Goal: Information Seeking & Learning: Learn about a topic

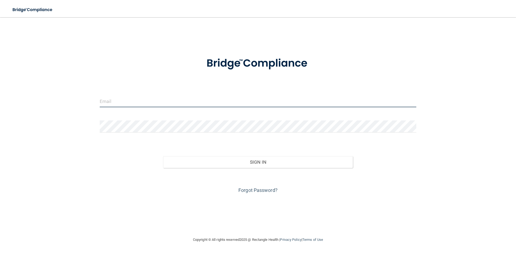
click at [107, 102] on input "email" at bounding box center [258, 101] width 316 height 12
type input "[EMAIL_ADDRESS][DOMAIN_NAME]"
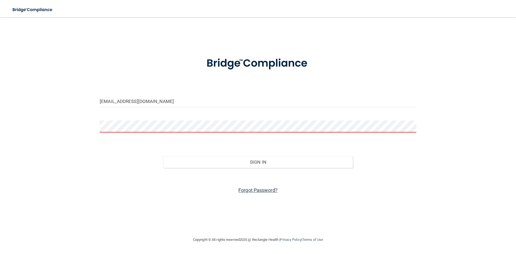
click at [255, 189] on link "Forgot Password?" at bounding box center [257, 190] width 39 height 6
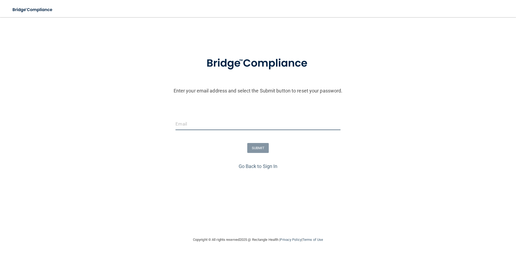
click at [186, 124] on input "email" at bounding box center [257, 124] width 165 height 12
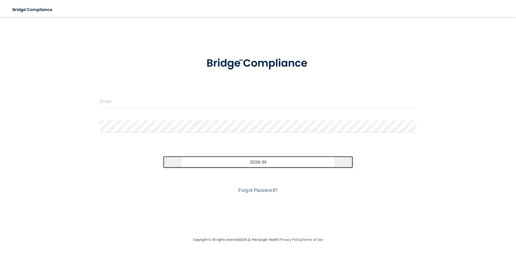
click at [238, 163] on button "Sign In" at bounding box center [258, 162] width 190 height 12
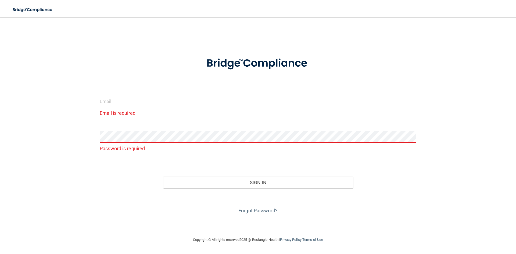
click at [119, 102] on input "email" at bounding box center [258, 101] width 316 height 12
type input "[EMAIL_ADDRESS][DOMAIN_NAME]"
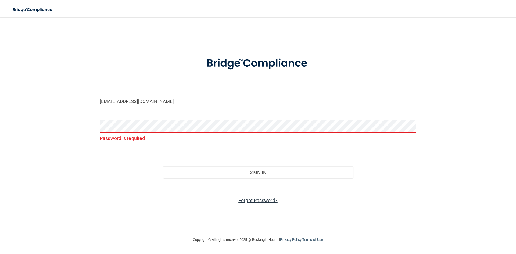
click at [249, 200] on link "Forgot Password?" at bounding box center [257, 200] width 39 height 6
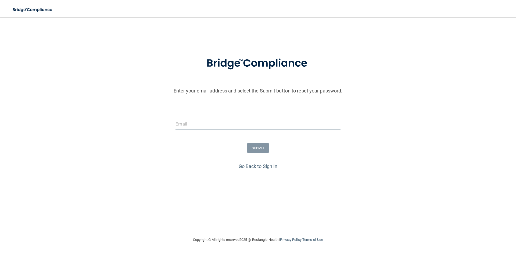
click at [196, 122] on input "email" at bounding box center [257, 124] width 165 height 12
type input "[EMAIL_ADDRESS][DOMAIN_NAME]"
click at [255, 147] on button "SUBMIT" at bounding box center [258, 148] width 22 height 10
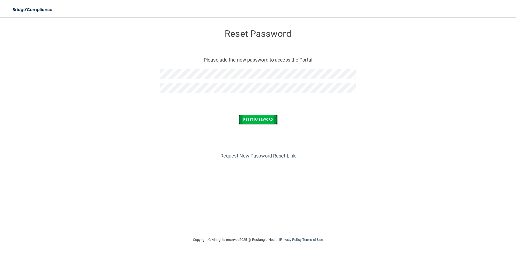
click at [246, 120] on button "Reset Password" at bounding box center [258, 119] width 39 height 10
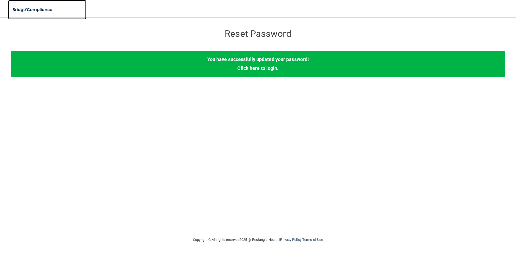
click at [35, 8] on img at bounding box center [32, 9] width 49 height 11
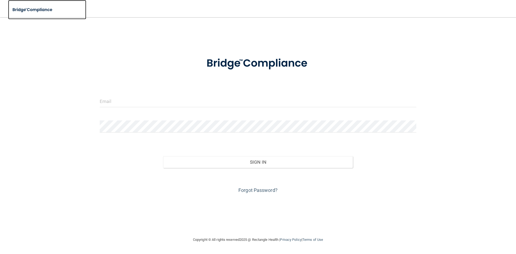
click at [35, 8] on img at bounding box center [32, 9] width 49 height 11
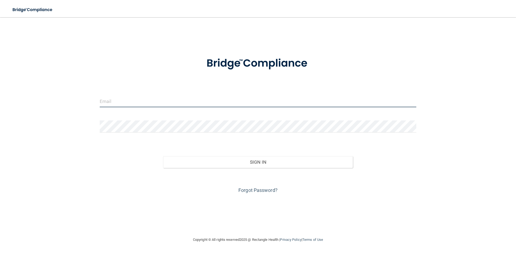
type input "[EMAIL_ADDRESS][DOMAIN_NAME]"
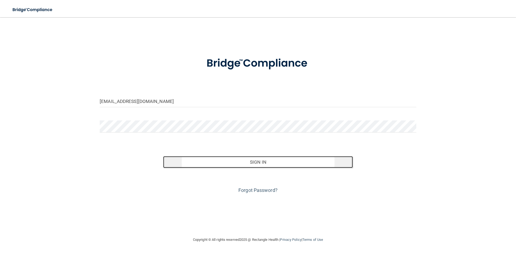
click at [248, 164] on button "Sign In" at bounding box center [258, 162] width 190 height 12
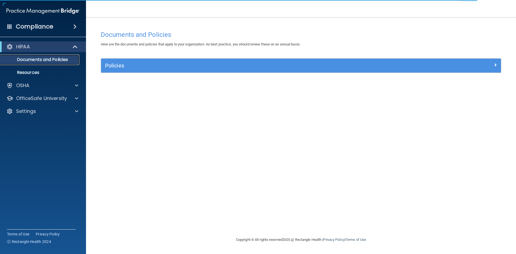
click at [63, 59] on p "Documents and Policies" at bounding box center [39, 59] width 73 height 5
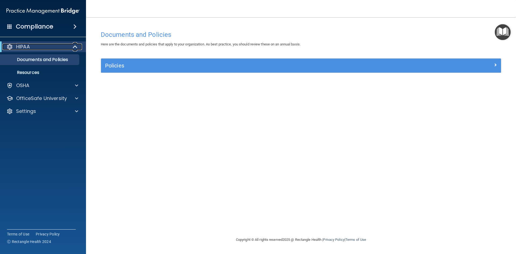
click at [75, 46] on span at bounding box center [75, 47] width 5 height 6
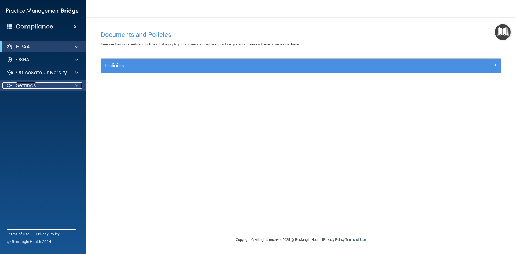
click at [29, 86] on p "Settings" at bounding box center [26, 85] width 20 height 6
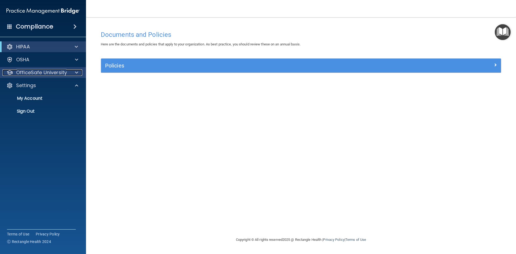
click at [26, 74] on p "OfficeSafe University" at bounding box center [41, 72] width 51 height 6
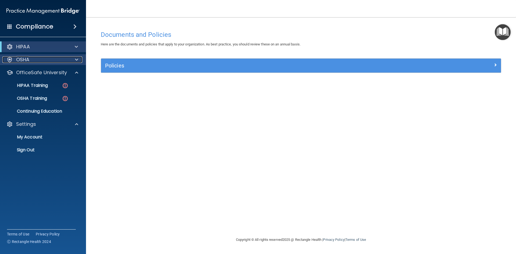
click at [24, 58] on p "OSHA" at bounding box center [22, 59] width 13 height 6
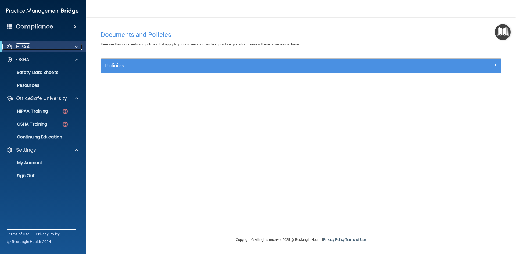
click at [24, 47] on p "HIPAA" at bounding box center [23, 47] width 14 height 6
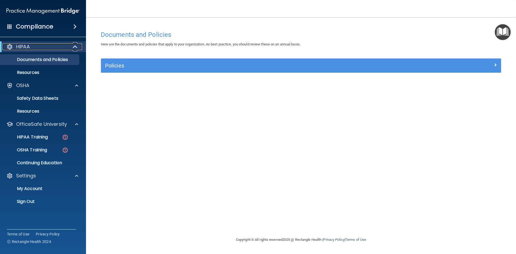
click at [24, 47] on p "HIPAA" at bounding box center [23, 47] width 14 height 6
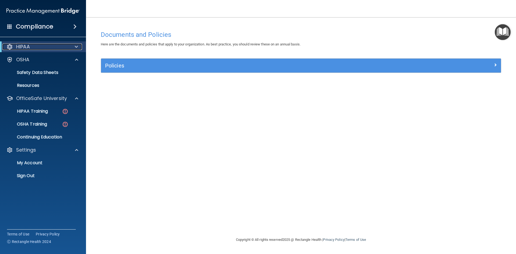
click at [24, 47] on p "HIPAA" at bounding box center [23, 47] width 14 height 6
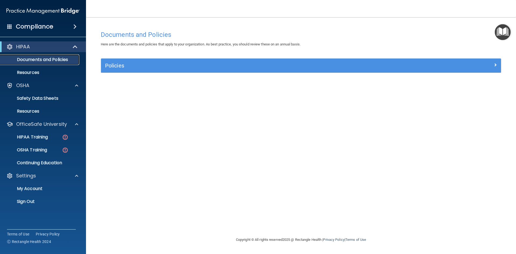
click at [24, 61] on p "Documents and Policies" at bounding box center [39, 59] width 73 height 5
click at [23, 71] on p "Resources" at bounding box center [39, 72] width 73 height 5
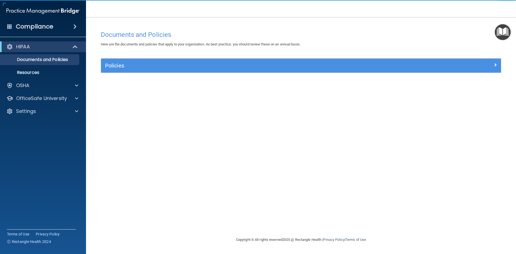
click at [501, 29] on img "Open Resource Center" at bounding box center [503, 32] width 16 height 16
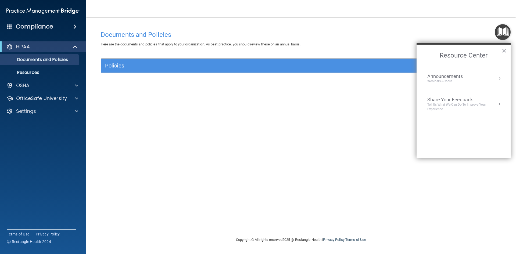
click at [499, 77] on button "Resource Center" at bounding box center [498, 78] width 5 height 5
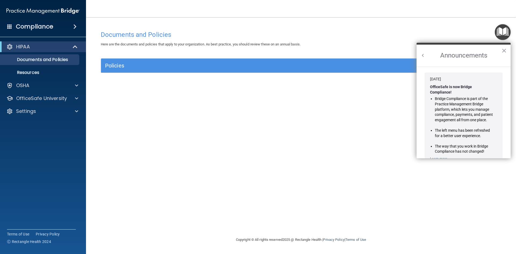
click at [497, 77] on div "Jan 30, 2024" at bounding box center [463, 79] width 67 height 5
click at [504, 51] on h2 "Announcements" at bounding box center [463, 56] width 94 height 22
click at [75, 46] on span at bounding box center [75, 47] width 5 height 6
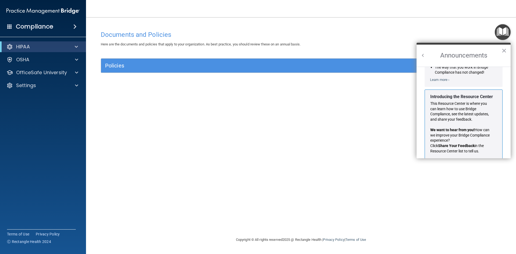
scroll to position [94, 0]
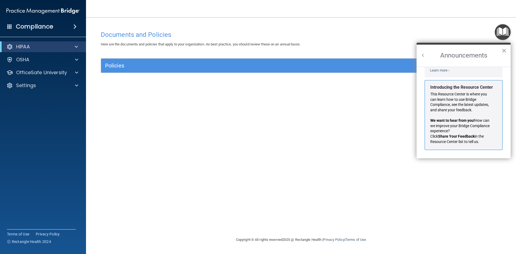
click at [504, 49] on button "×" at bounding box center [503, 50] width 5 height 9
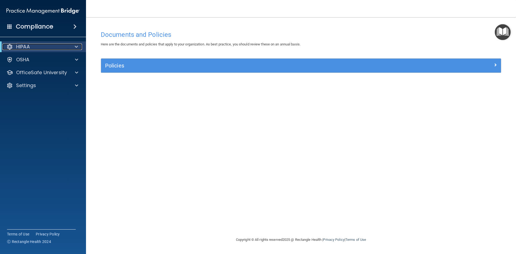
click at [8, 45] on div at bounding box center [9, 47] width 6 height 6
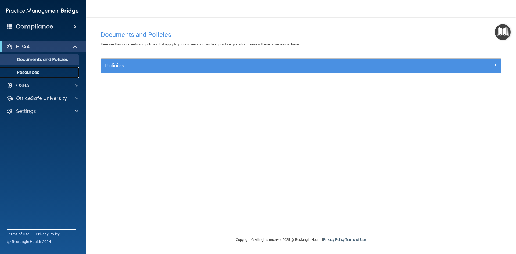
click at [29, 74] on p "Resources" at bounding box center [39, 72] width 73 height 5
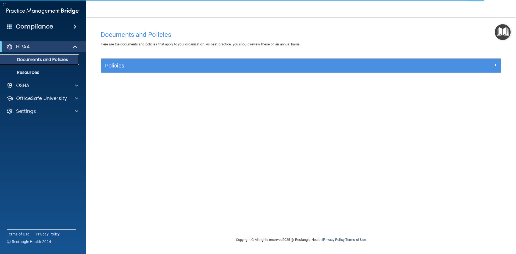
click at [36, 58] on p "Documents and Policies" at bounding box center [39, 59] width 73 height 5
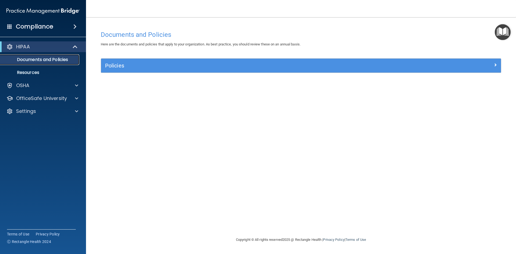
click at [36, 58] on p "Documents and Policies" at bounding box center [39, 59] width 73 height 5
click at [25, 111] on p "Settings" at bounding box center [26, 111] width 20 height 6
click at [26, 125] on p "My Account" at bounding box center [39, 123] width 73 height 5
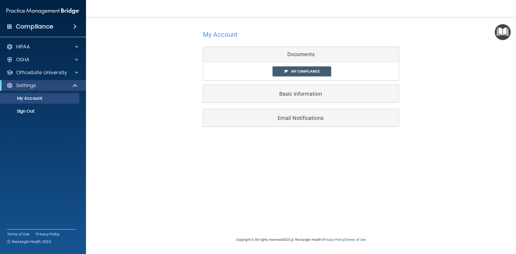
click at [281, 52] on div "Documents" at bounding box center [301, 55] width 196 height 16
click at [292, 71] on span "My Compliance" at bounding box center [305, 71] width 28 height 4
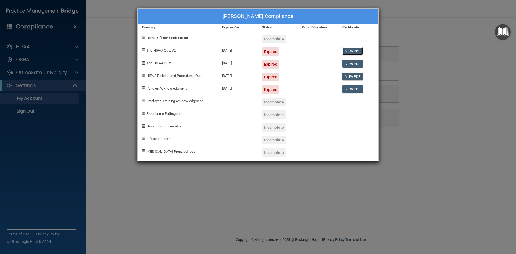
click at [354, 50] on link "View PDF" at bounding box center [352, 51] width 21 height 8
click at [143, 37] on span at bounding box center [143, 37] width 3 height 3
click at [271, 39] on div "Incomplete" at bounding box center [274, 39] width 24 height 9
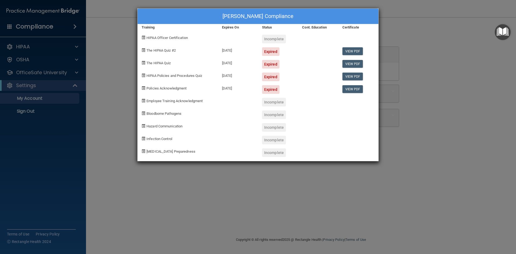
click at [76, 46] on div "Nancy Bovio's Compliance Training Expires On Status Cont. Education Certificate…" at bounding box center [258, 127] width 516 height 254
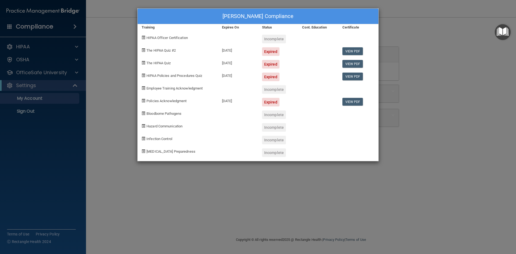
click at [16, 46] on div "Nancy Bovio's Compliance Training Expires On Status Cont. Education Certificate…" at bounding box center [258, 127] width 516 height 254
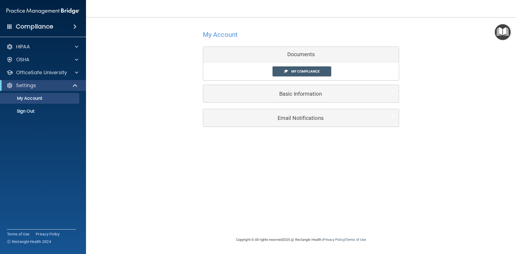
click at [74, 28] on span at bounding box center [74, 26] width 3 height 6
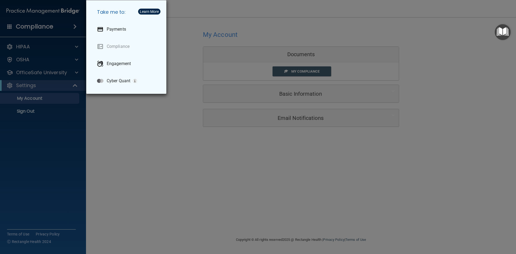
click at [155, 10] on div "Learn More" at bounding box center [149, 12] width 19 height 4
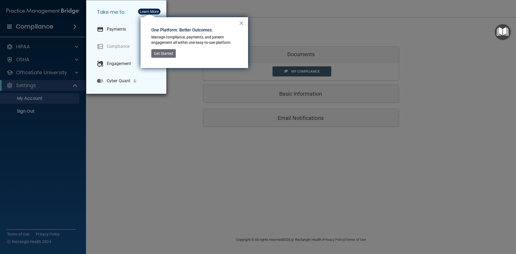
click at [242, 22] on button "×" at bounding box center [241, 23] width 5 height 9
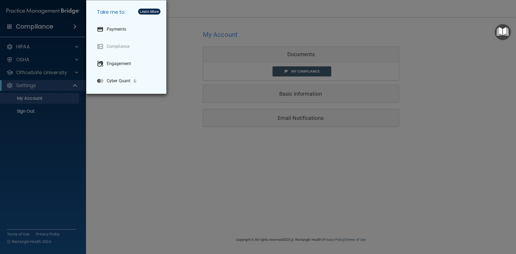
click at [280, 53] on div "Take me to: Payments Compliance Engagement Cyber Quant" at bounding box center [258, 127] width 516 height 254
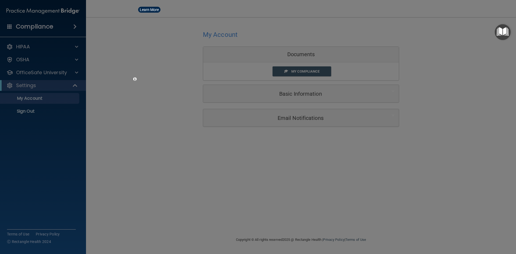
click at [280, 53] on div "Take me to: Payments Compliance Engagement Cyber Quant" at bounding box center [258, 127] width 516 height 254
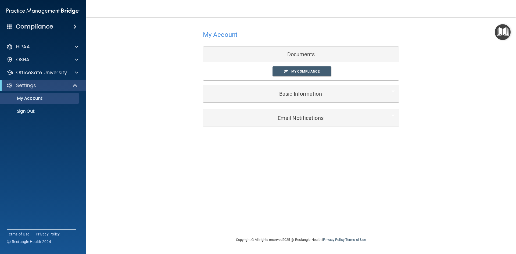
click at [280, 53] on div "Documents" at bounding box center [301, 55] width 196 height 16
click at [77, 47] on span at bounding box center [76, 47] width 3 height 6
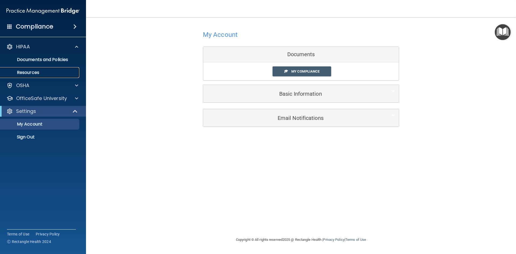
click at [35, 72] on p "Resources" at bounding box center [39, 72] width 73 height 5
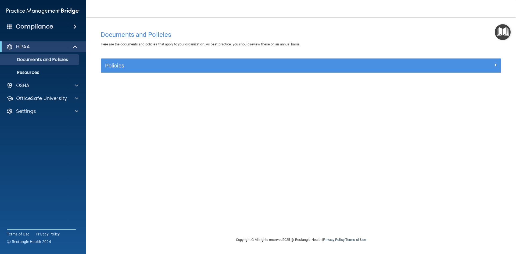
click at [506, 33] on img "Open Resource Center" at bounding box center [503, 32] width 16 height 16
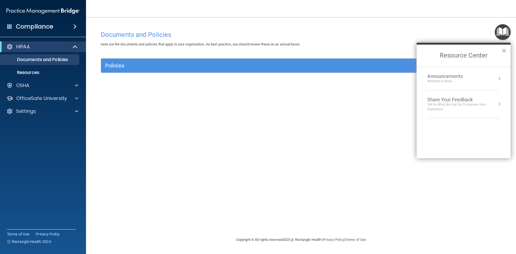
click at [506, 33] on img "Open Resource Center" at bounding box center [503, 32] width 16 height 16
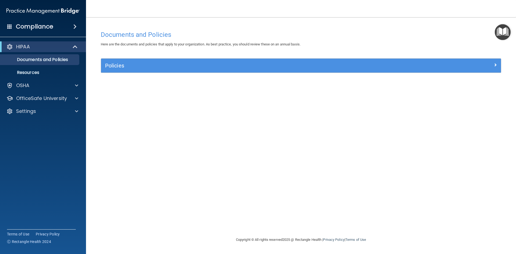
click at [75, 26] on span at bounding box center [74, 26] width 3 height 6
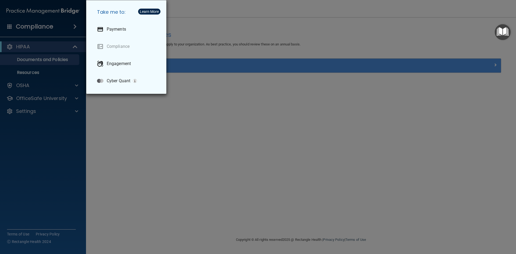
click at [151, 10] on div "Learn More" at bounding box center [149, 12] width 19 height 4
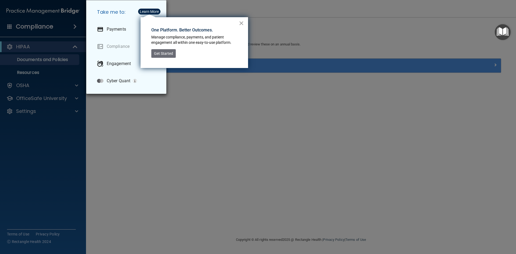
click at [242, 22] on button "×" at bounding box center [241, 23] width 5 height 9
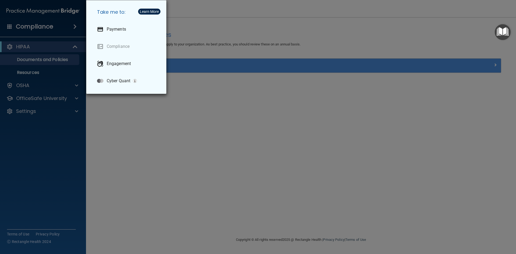
click at [38, 27] on div "Take me to: Payments Compliance Engagement Cyber Quant" at bounding box center [258, 127] width 516 height 254
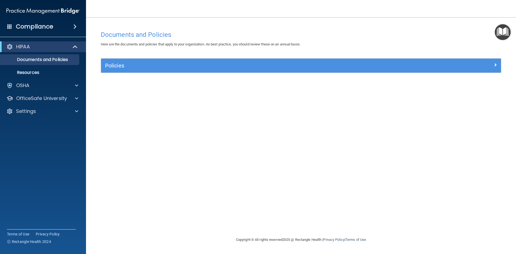
click at [8, 26] on span at bounding box center [9, 26] width 5 height 5
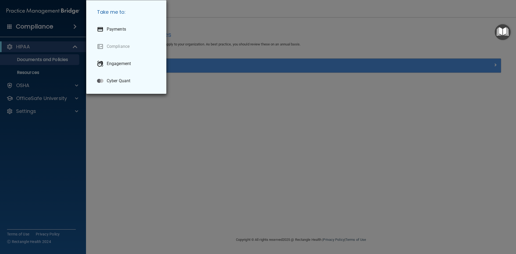
click at [8, 26] on div "Take me to: Payments Compliance Engagement Cyber Quant" at bounding box center [258, 127] width 516 height 254
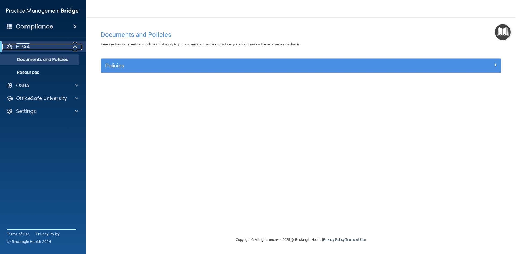
click at [26, 47] on p "HIPAA" at bounding box center [23, 47] width 14 height 6
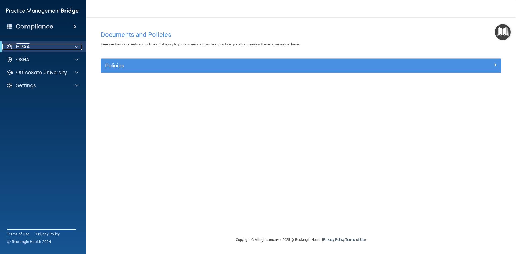
click at [26, 47] on p "HIPAA" at bounding box center [23, 47] width 14 height 6
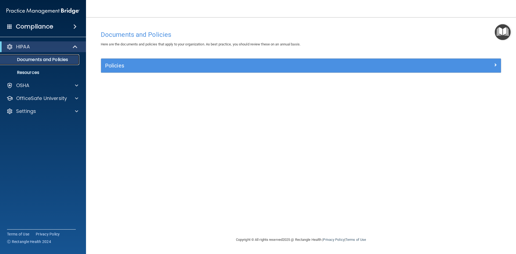
click at [62, 59] on p "Documents and Policies" at bounding box center [39, 59] width 73 height 5
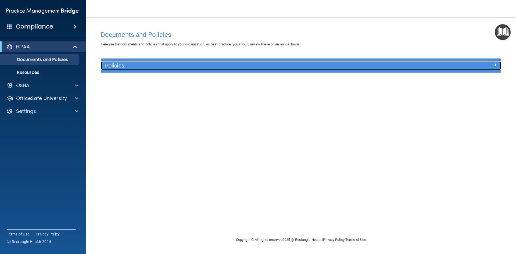
click at [495, 63] on span at bounding box center [495, 65] width 3 height 6
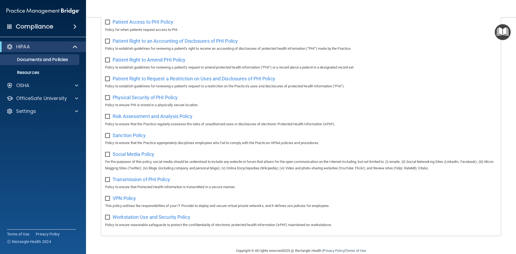
scroll to position [285, 0]
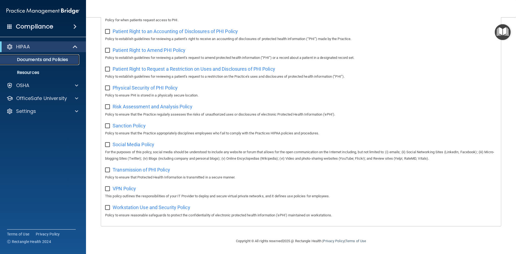
click at [20, 57] on p "Documents and Policies" at bounding box center [39, 59] width 73 height 5
click at [27, 73] on p "Resources" at bounding box center [39, 72] width 73 height 5
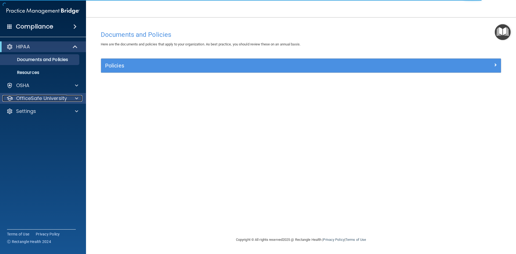
click at [20, 100] on p "OfficeSafe University" at bounding box center [41, 98] width 51 height 6
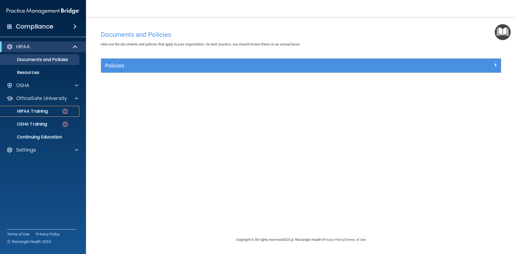
click at [29, 113] on p "HIPAA Training" at bounding box center [25, 111] width 44 height 5
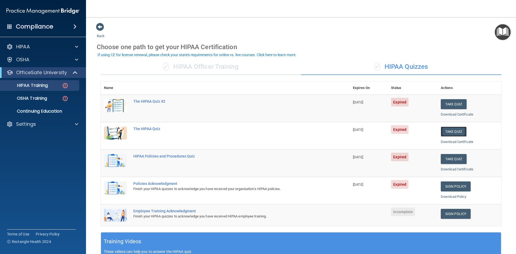
click at [455, 132] on button "Take Quiz" at bounding box center [454, 132] width 26 height 10
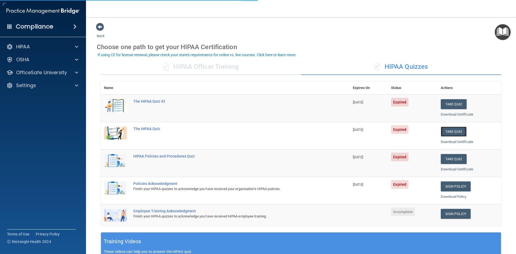
click at [455, 132] on button "Take Quiz" at bounding box center [454, 132] width 26 height 10
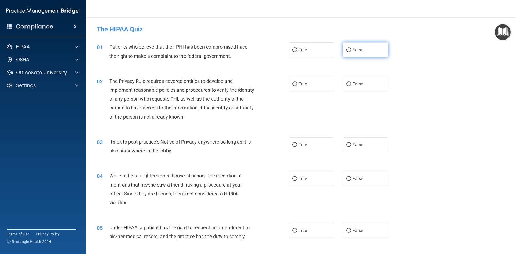
click at [347, 50] on input "False" at bounding box center [348, 50] width 5 height 4
radio input "true"
click at [294, 82] on input "True" at bounding box center [294, 84] width 5 height 4
radio input "true"
click at [295, 146] on input "True" at bounding box center [294, 145] width 5 height 4
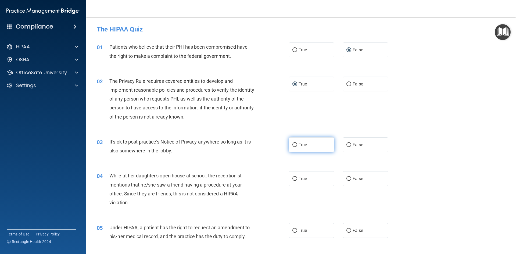
radio input "true"
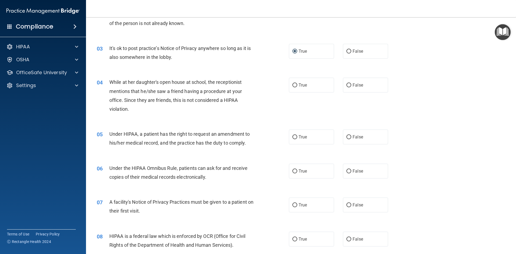
scroll to position [114, 0]
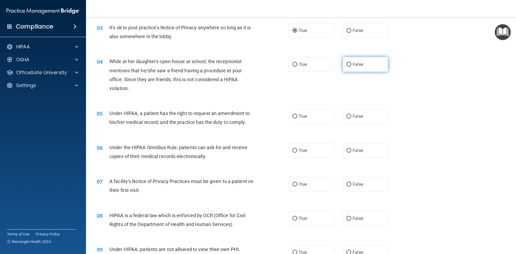
click at [347, 64] on input "False" at bounding box center [348, 65] width 5 height 4
radio input "true"
click at [292, 115] on input "True" at bounding box center [294, 116] width 5 height 4
radio input "true"
click at [346, 150] on input "False" at bounding box center [348, 151] width 5 height 4
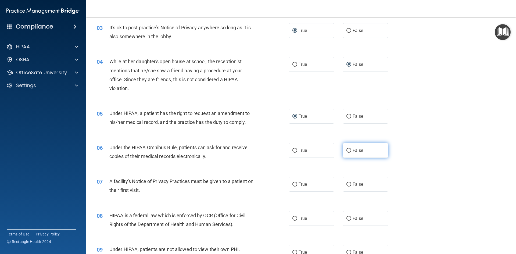
radio input "true"
click at [292, 184] on input "True" at bounding box center [294, 184] width 5 height 4
radio input "true"
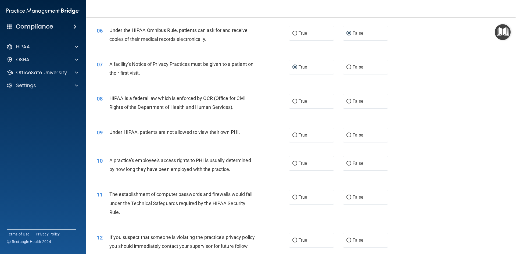
scroll to position [234, 0]
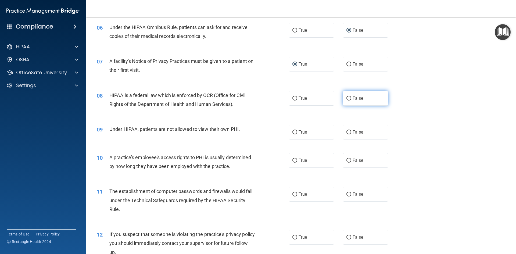
click at [346, 99] on input "False" at bounding box center [348, 98] width 5 height 4
radio input "true"
click at [346, 133] on input "False" at bounding box center [348, 132] width 5 height 4
radio input "true"
click at [349, 160] on label "False" at bounding box center [365, 160] width 45 height 15
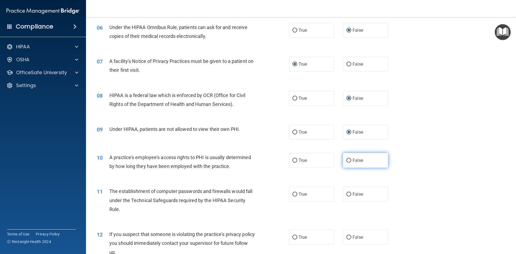
click at [349, 160] on input "False" at bounding box center [348, 161] width 5 height 4
radio input "true"
click at [346, 194] on input "False" at bounding box center [348, 194] width 5 height 4
radio input "true"
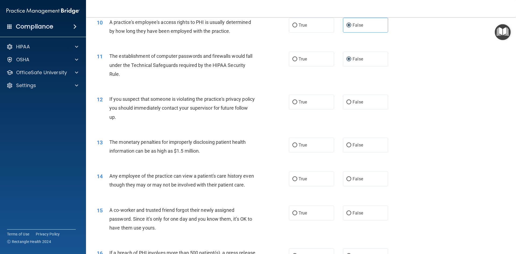
scroll to position [371, 0]
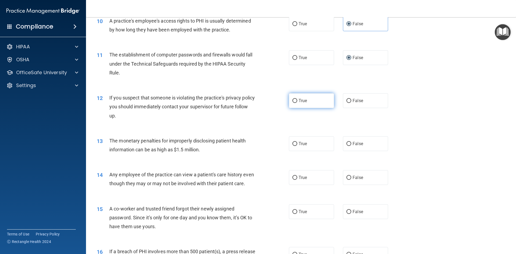
click at [292, 101] on input "True" at bounding box center [294, 101] width 5 height 4
radio input "true"
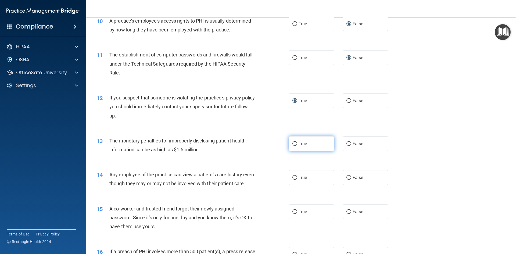
click at [294, 143] on input "True" at bounding box center [294, 144] width 5 height 4
radio input "true"
click at [349, 178] on label "False" at bounding box center [365, 177] width 45 height 15
click at [349, 178] on input "False" at bounding box center [348, 178] width 5 height 4
radio input "true"
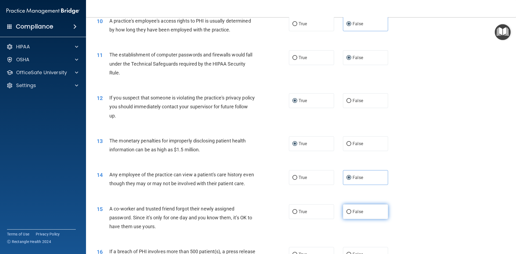
click at [346, 214] on input "False" at bounding box center [348, 212] width 5 height 4
radio input "true"
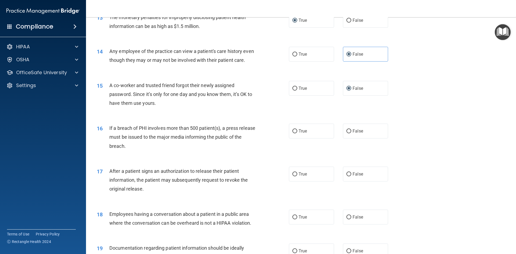
scroll to position [500, 0]
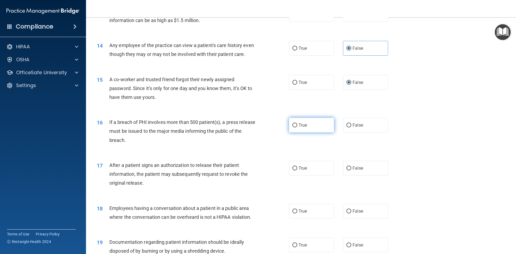
click at [293, 127] on input "True" at bounding box center [294, 125] width 5 height 4
radio input "true"
click at [294, 170] on input "True" at bounding box center [294, 168] width 5 height 4
radio input "true"
click at [346, 213] on input "False" at bounding box center [348, 211] width 5 height 4
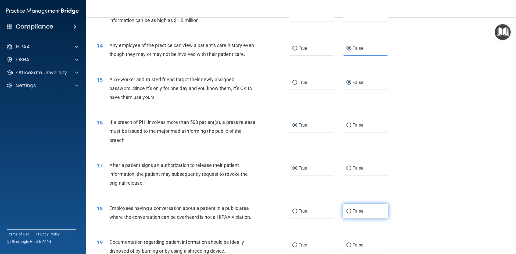
radio input "true"
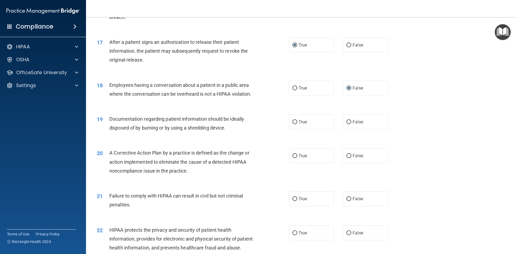
scroll to position [650, 0]
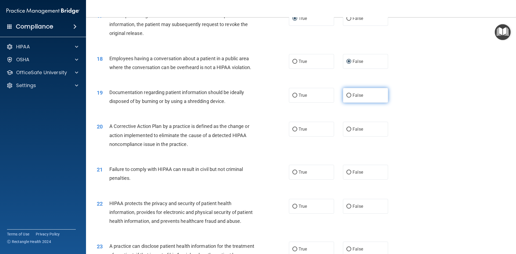
click at [346, 98] on input "False" at bounding box center [348, 95] width 5 height 4
radio input "true"
click at [295, 131] on input "True" at bounding box center [294, 129] width 5 height 4
radio input "true"
click at [350, 179] on label "False" at bounding box center [365, 172] width 45 height 15
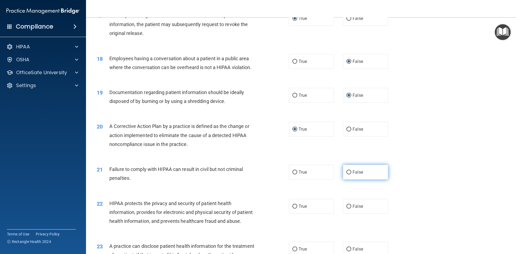
click at [350, 174] on input "False" at bounding box center [348, 172] width 5 height 4
radio input "true"
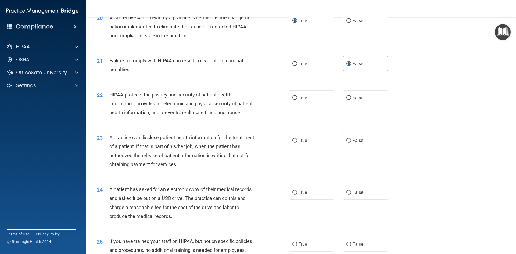
scroll to position [765, 0]
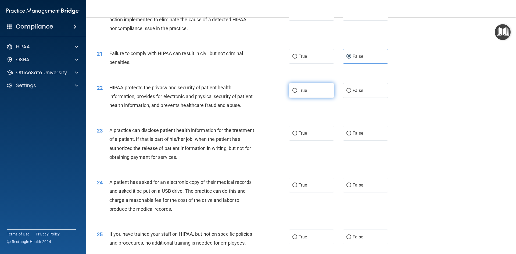
click at [293, 93] on input "True" at bounding box center [294, 91] width 5 height 4
radio input "true"
click at [295, 141] on label "True" at bounding box center [311, 133] width 45 height 15
click at [295, 135] on input "True" at bounding box center [294, 133] width 5 height 4
radio input "true"
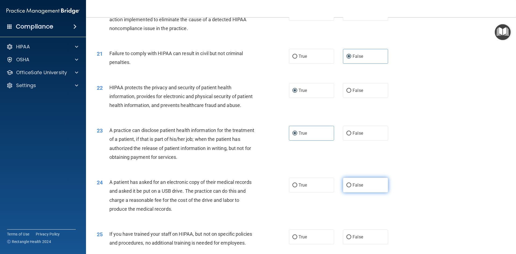
click at [347, 187] on input "False" at bounding box center [348, 185] width 5 height 4
radio input "true"
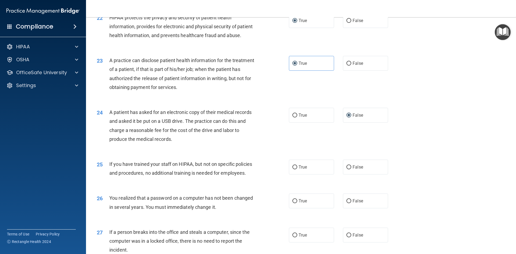
scroll to position [871, 0]
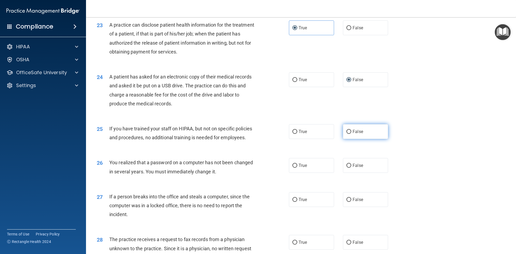
click at [346, 134] on input "False" at bounding box center [348, 132] width 5 height 4
radio input "true"
drag, startPoint x: 292, startPoint y: 184, endPoint x: 296, endPoint y: 185, distance: 4.2
click at [292, 168] on input "True" at bounding box center [294, 166] width 5 height 4
radio input "true"
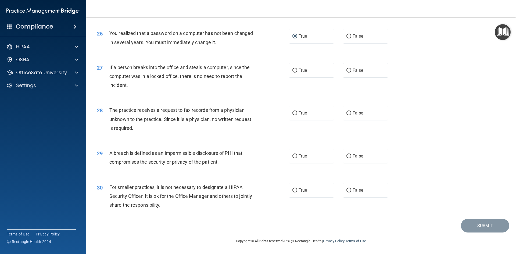
scroll to position [1018, 0]
click at [348, 71] on input "False" at bounding box center [348, 71] width 5 height 4
radio input "true"
click at [346, 114] on input "False" at bounding box center [348, 113] width 5 height 4
radio input "true"
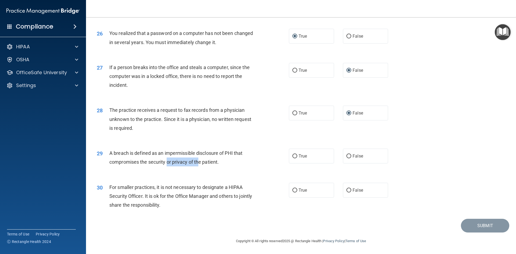
drag, startPoint x: 167, startPoint y: 169, endPoint x: 242, endPoint y: 168, distance: 74.7
click at [214, 168] on div "29 A breach is defined as an impermissible disclosure of PHI that compromises t…" at bounding box center [193, 159] width 208 height 20
drag, startPoint x: 196, startPoint y: 170, endPoint x: 220, endPoint y: 176, distance: 24.4
click at [199, 171] on div "29 A breach is defined as an impermissible disclosure of PHI that compromises t…" at bounding box center [301, 159] width 416 height 34
click at [294, 156] on input "True" at bounding box center [294, 156] width 5 height 4
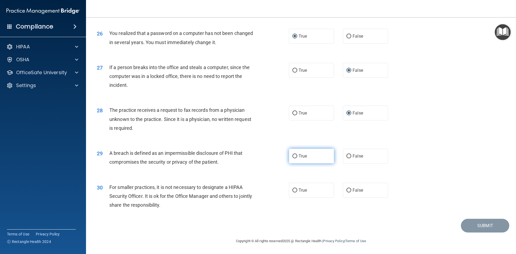
radio input "true"
click at [347, 190] on input "False" at bounding box center [348, 190] width 5 height 4
radio input "true"
click at [474, 225] on button "Submit" at bounding box center [485, 226] width 48 height 14
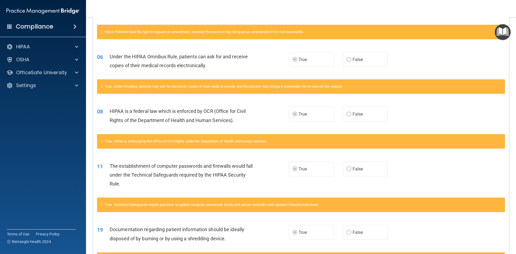
scroll to position [265, 0]
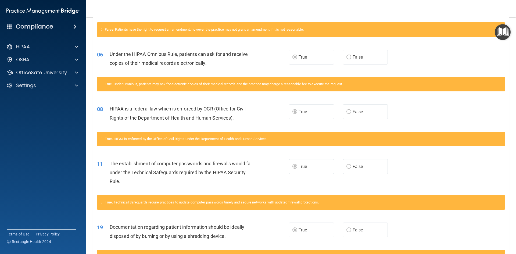
click at [512, 251] on main "Calculating your score.... You did not pass the " The HIPAA Quiz ". 70 out of 1…" at bounding box center [301, 135] width 430 height 237
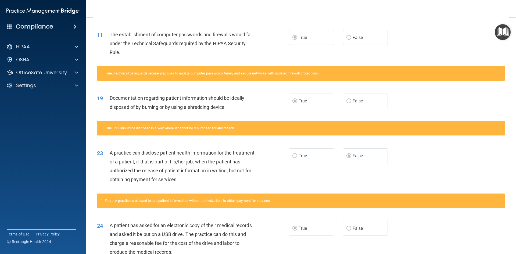
scroll to position [444, 0]
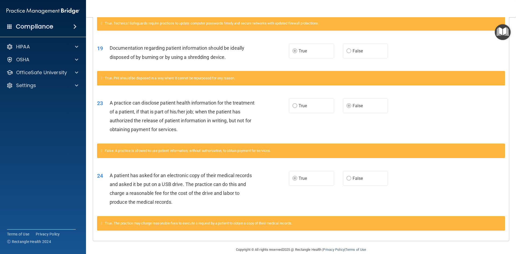
drag, startPoint x: 511, startPoint y: 173, endPoint x: 511, endPoint y: 179, distance: 5.6
click at [511, 179] on main "Calculating your score.... You did not pass the " The HIPAA Quiz ". 70 out of 1…" at bounding box center [301, 135] width 430 height 237
click at [73, 45] on div at bounding box center [75, 47] width 13 height 6
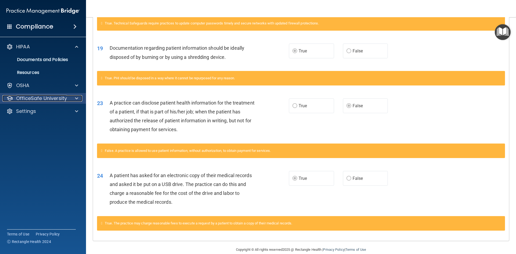
click at [22, 99] on p "OfficeSafe University" at bounding box center [41, 98] width 51 height 6
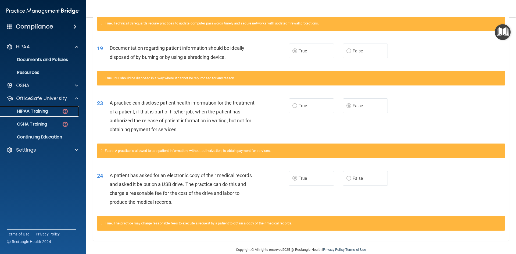
click at [23, 111] on p "HIPAA Training" at bounding box center [25, 111] width 44 height 5
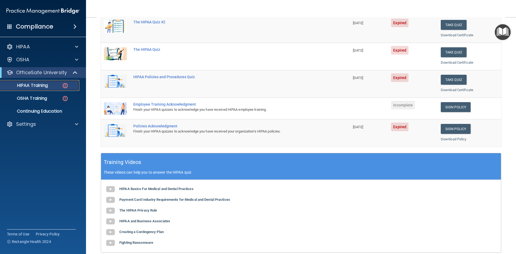
scroll to position [33, 0]
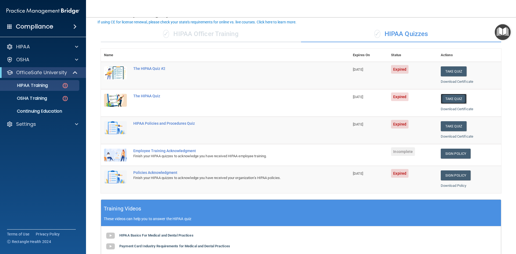
click at [442, 96] on button "Take Quiz" at bounding box center [454, 99] width 26 height 10
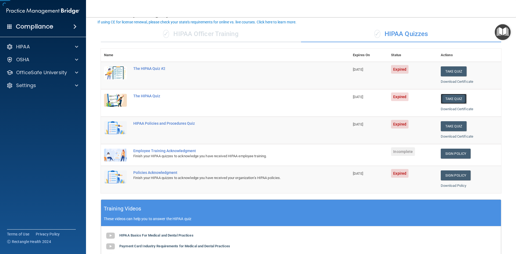
click at [442, 96] on button "Take Quiz" at bounding box center [454, 99] width 26 height 10
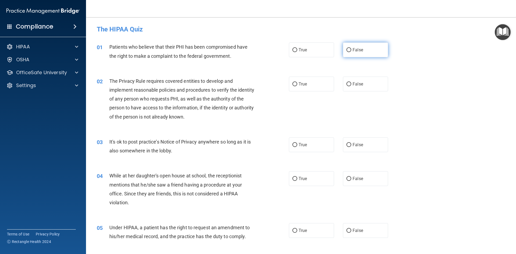
click at [346, 48] on input "False" at bounding box center [348, 50] width 5 height 4
radio input "true"
click at [295, 85] on input "True" at bounding box center [294, 84] width 5 height 4
radio input "true"
click at [292, 145] on input "True" at bounding box center [294, 145] width 5 height 4
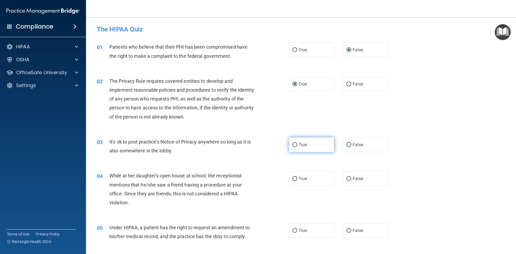
radio input "true"
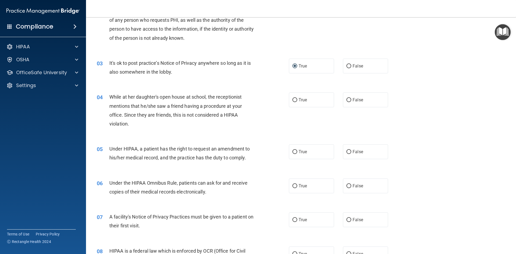
scroll to position [101, 0]
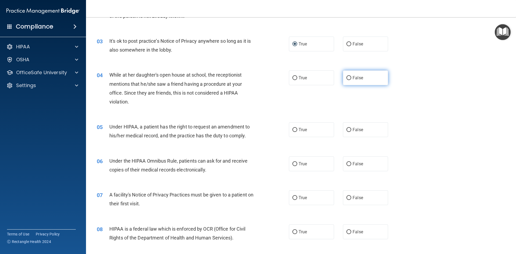
click at [346, 79] on input "False" at bounding box center [348, 78] width 5 height 4
radio input "true"
click at [348, 130] on input "False" at bounding box center [348, 130] width 5 height 4
radio input "true"
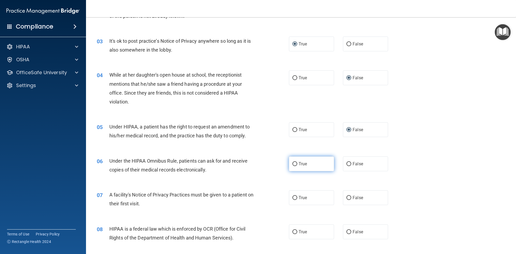
click at [294, 166] on label "True" at bounding box center [311, 163] width 45 height 15
click at [294, 166] on input "True" at bounding box center [294, 164] width 5 height 4
radio input "true"
click at [294, 198] on input "True" at bounding box center [294, 198] width 5 height 4
radio input "true"
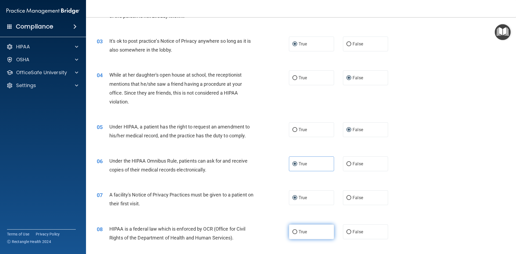
click at [293, 230] on input "True" at bounding box center [294, 232] width 5 height 4
radio input "true"
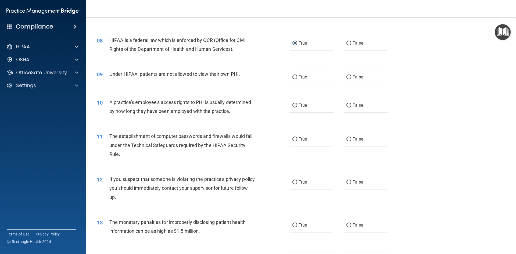
scroll to position [301, 0]
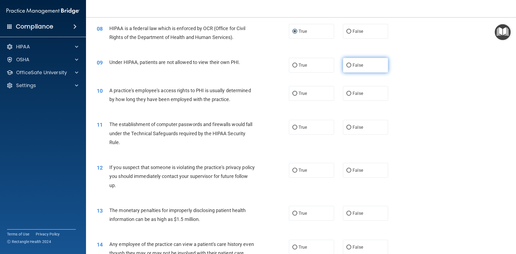
click at [346, 62] on label "False" at bounding box center [365, 65] width 45 height 15
click at [346, 63] on input "False" at bounding box center [348, 65] width 5 height 4
radio input "true"
click at [346, 93] on input "False" at bounding box center [348, 94] width 5 height 4
radio input "true"
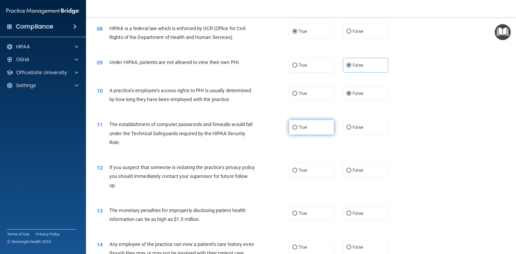
click at [292, 127] on input "True" at bounding box center [294, 127] width 5 height 4
radio input "true"
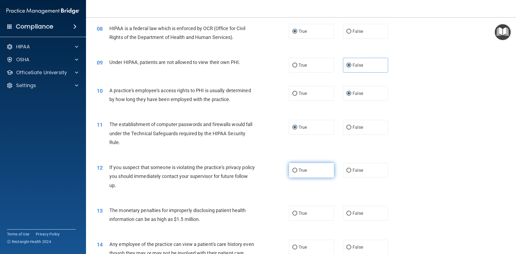
click at [292, 170] on input "True" at bounding box center [294, 170] width 5 height 4
radio input "true"
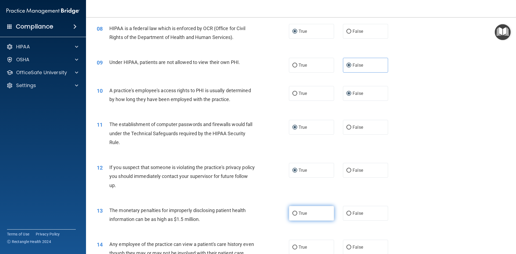
click at [292, 214] on input "True" at bounding box center [294, 213] width 5 height 4
radio input "true"
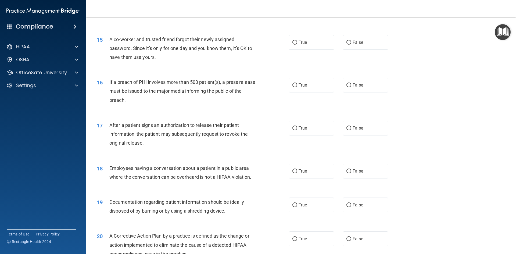
scroll to position [533, 0]
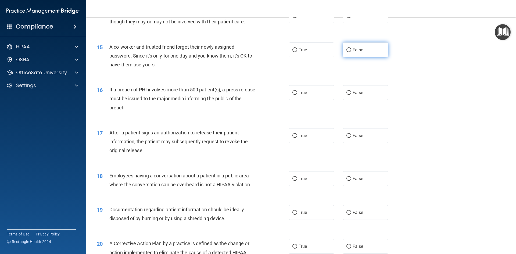
click at [347, 52] on input "False" at bounding box center [348, 50] width 5 height 4
radio input "true"
click at [346, 95] on input "False" at bounding box center [348, 93] width 5 height 4
radio input "true"
click at [290, 100] on label "True" at bounding box center [311, 92] width 45 height 15
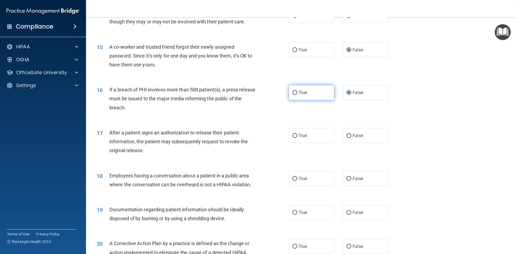
click at [292, 95] on input "True" at bounding box center [294, 93] width 5 height 4
radio input "true"
radio input "false"
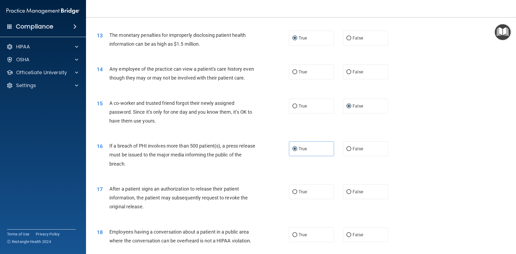
scroll to position [473, 0]
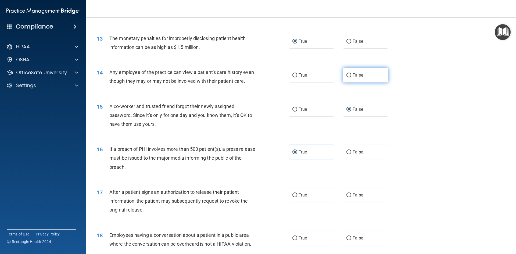
click at [346, 74] on input "False" at bounding box center [348, 75] width 5 height 4
radio input "true"
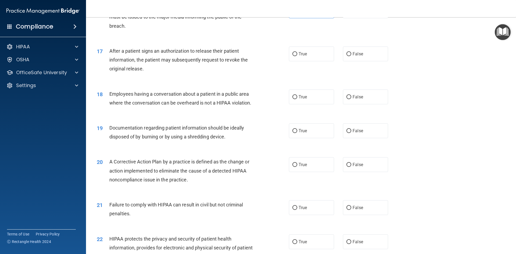
scroll to position [623, 0]
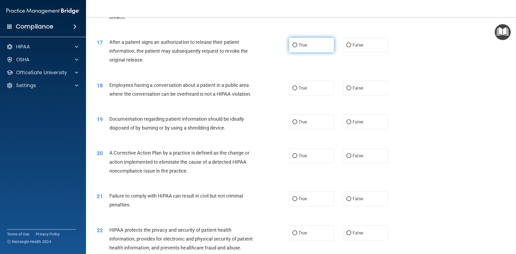
click at [292, 47] on input "True" at bounding box center [294, 45] width 5 height 4
radio input "true"
click at [348, 90] on input "False" at bounding box center [348, 88] width 5 height 4
radio input "true"
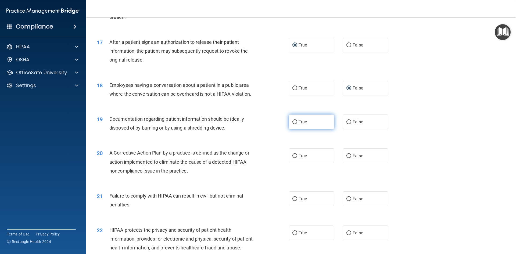
click at [295, 129] on label "True" at bounding box center [311, 121] width 45 height 15
click at [295, 124] on input "True" at bounding box center [294, 122] width 5 height 4
radio input "true"
click at [295, 163] on label "True" at bounding box center [311, 155] width 45 height 15
click at [295, 158] on input "True" at bounding box center [294, 156] width 5 height 4
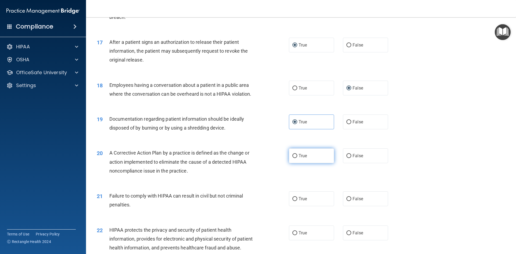
radio input "true"
click at [346, 201] on input "False" at bounding box center [348, 199] width 5 height 4
radio input "true"
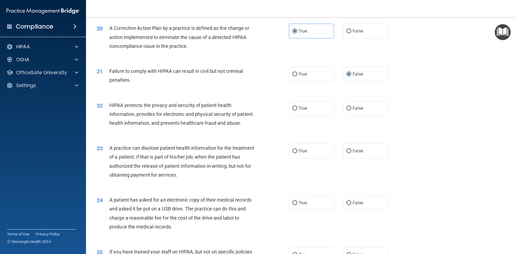
scroll to position [785, 0]
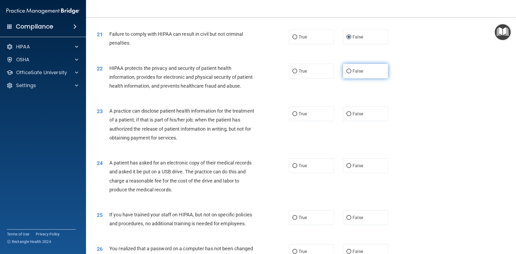
click at [346, 73] on input "False" at bounding box center [348, 71] width 5 height 4
radio input "true"
click at [292, 116] on input "True" at bounding box center [294, 114] width 5 height 4
radio input "true"
click at [346, 116] on input "False" at bounding box center [348, 114] width 5 height 4
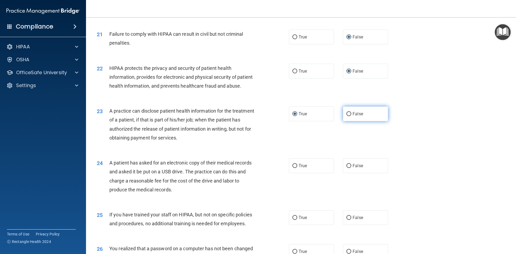
radio input "true"
radio input "false"
click at [293, 168] on input "True" at bounding box center [294, 166] width 5 height 4
radio input "true"
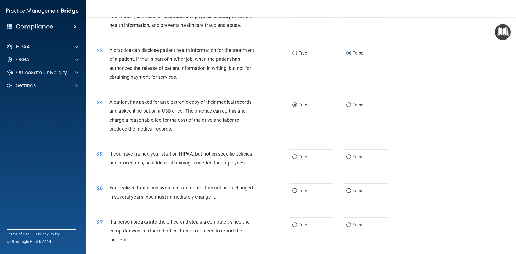
scroll to position [858, 0]
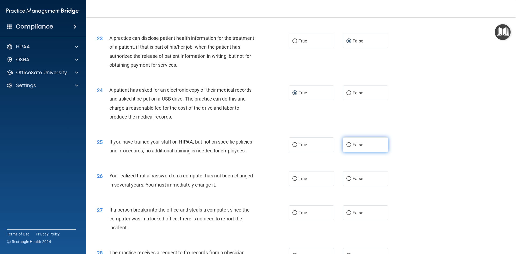
click at [343, 152] on label "False" at bounding box center [365, 144] width 45 height 15
click at [346, 147] on input "False" at bounding box center [348, 145] width 5 height 4
radio input "true"
click at [293, 186] on label "True" at bounding box center [311, 178] width 45 height 15
click at [293, 181] on input "True" at bounding box center [294, 179] width 5 height 4
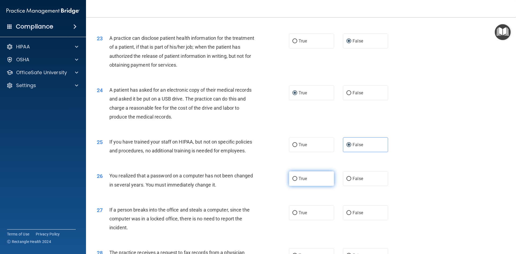
radio input "true"
click at [346, 215] on input "False" at bounding box center [348, 213] width 5 height 4
radio input "true"
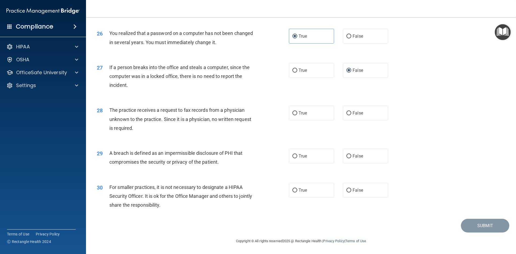
scroll to position [1018, 0]
click at [346, 115] on input "False" at bounding box center [348, 113] width 5 height 4
radio input "true"
click at [293, 155] on input "True" at bounding box center [294, 156] width 5 height 4
radio input "true"
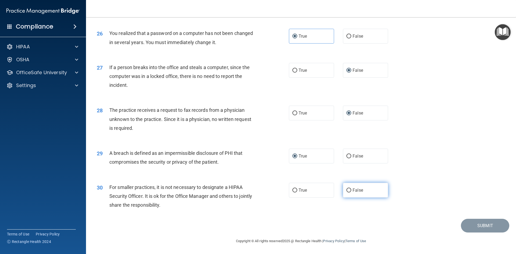
click at [346, 189] on input "False" at bounding box center [348, 190] width 5 height 4
radio input "true"
click at [470, 224] on button "Submit" at bounding box center [485, 226] width 48 height 14
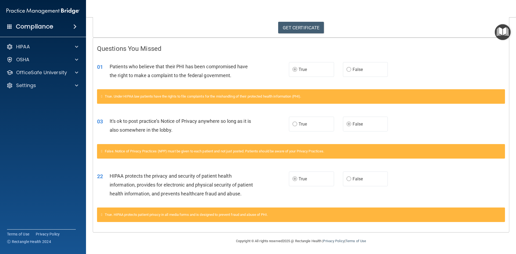
scroll to position [98, 0]
click at [295, 22] on link "GET CERTIFICATE" at bounding box center [301, 28] width 46 height 12
click at [26, 75] on p "OfficeSafe University" at bounding box center [41, 72] width 51 height 6
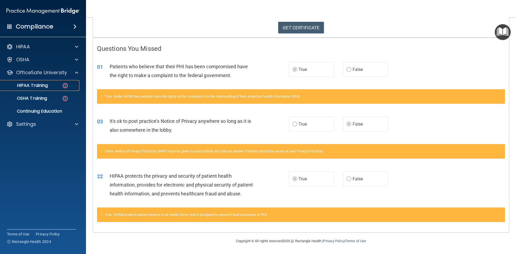
click at [29, 85] on p "HIPAA Training" at bounding box center [25, 85] width 44 height 5
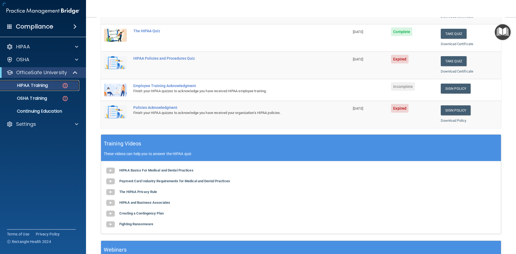
scroll to position [145, 0]
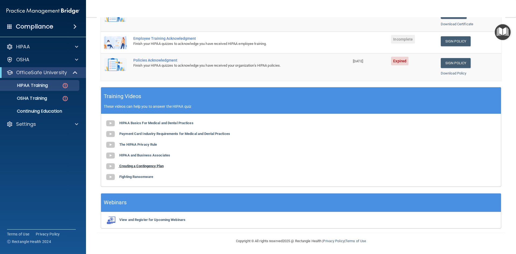
drag, startPoint x: 120, startPoint y: 144, endPoint x: 108, endPoint y: 171, distance: 29.2
drag, startPoint x: 108, startPoint y: 171, endPoint x: 63, endPoint y: 252, distance: 92.6
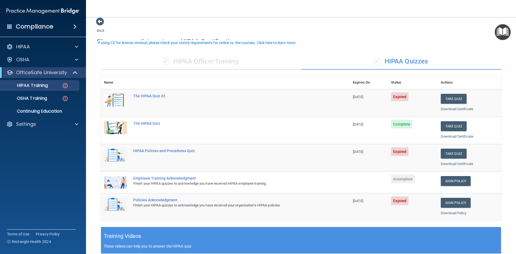
scroll to position [0, 0]
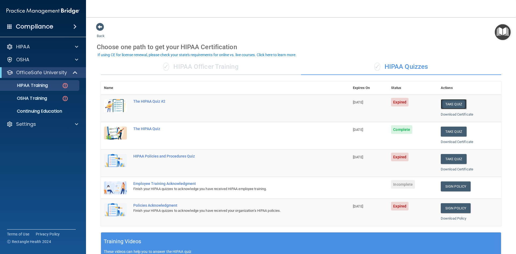
click at [450, 103] on button "Take Quiz" at bounding box center [454, 104] width 26 height 10
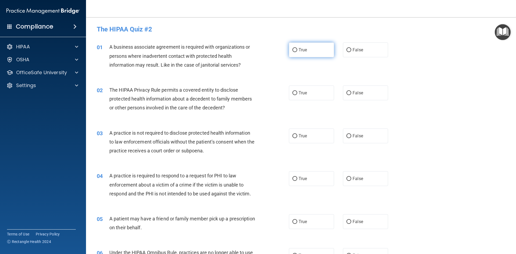
click at [293, 48] on input "True" at bounding box center [294, 50] width 5 height 4
radio input "true"
click at [293, 93] on input "True" at bounding box center [294, 93] width 5 height 4
radio input "true"
click at [292, 134] on input "True" at bounding box center [294, 136] width 5 height 4
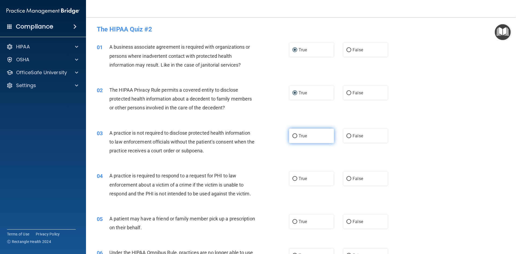
radio input "true"
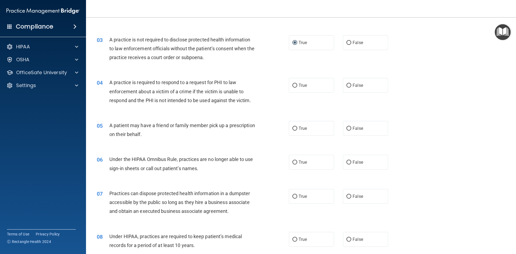
scroll to position [93, 0]
click at [346, 87] on input "False" at bounding box center [348, 85] width 5 height 4
radio input "true"
click at [348, 128] on input "False" at bounding box center [348, 128] width 5 height 4
radio input "true"
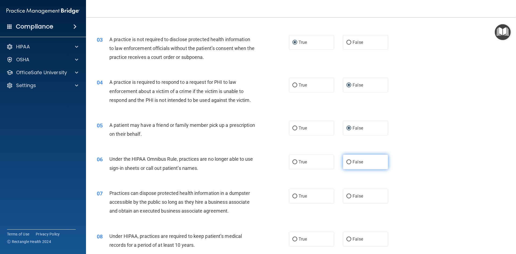
click at [346, 161] on input "False" at bounding box center [348, 162] width 5 height 4
radio input "true"
click at [347, 197] on input "False" at bounding box center [348, 196] width 5 height 4
radio input "true"
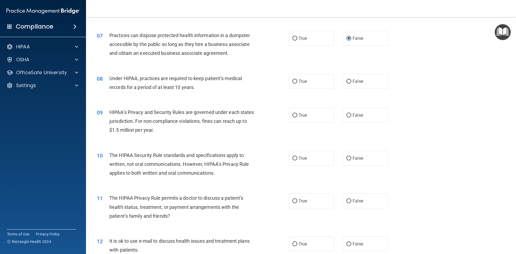
scroll to position [257, 0]
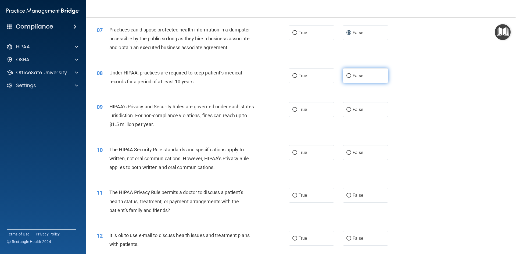
click at [348, 74] on input "False" at bounding box center [348, 76] width 5 height 4
radio input "true"
click at [296, 108] on label "True" at bounding box center [311, 109] width 45 height 15
click at [296, 108] on input "True" at bounding box center [294, 110] width 5 height 4
radio input "true"
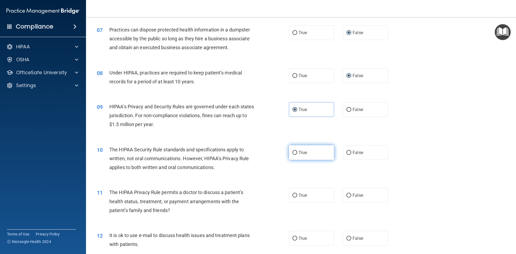
click at [293, 152] on input "True" at bounding box center [294, 153] width 5 height 4
radio input "true"
click at [346, 193] on input "False" at bounding box center [348, 195] width 5 height 4
radio input "true"
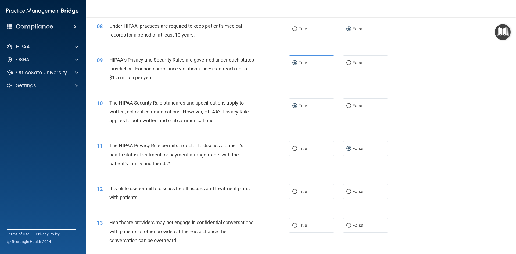
scroll to position [339, 0]
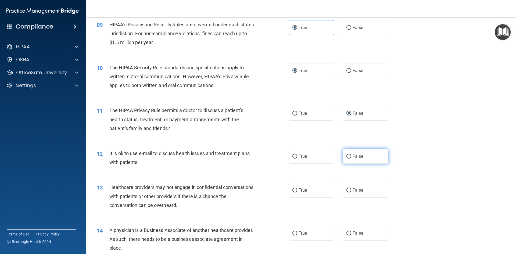
click at [346, 158] on input "False" at bounding box center [348, 156] width 5 height 4
radio input "true"
click at [292, 187] on label "True" at bounding box center [311, 190] width 45 height 15
click at [292, 188] on input "True" at bounding box center [294, 190] width 5 height 4
radio input "true"
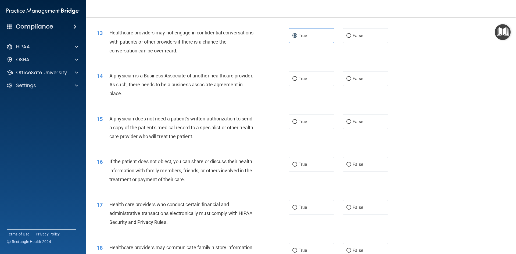
scroll to position [499, 0]
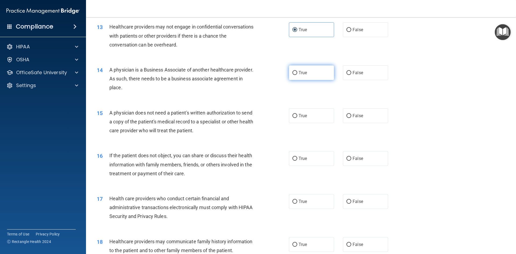
click at [292, 73] on input "True" at bounding box center [294, 73] width 5 height 4
radio input "true"
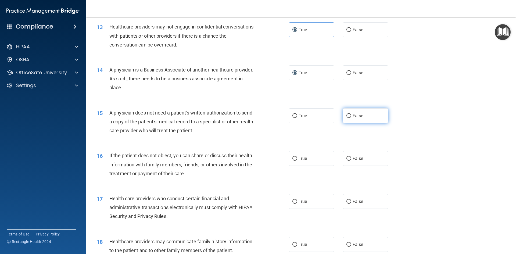
click at [346, 116] on input "False" at bounding box center [348, 116] width 5 height 4
radio input "true"
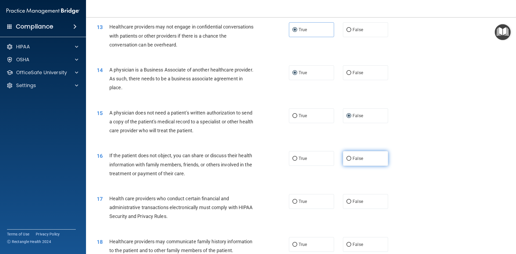
click at [346, 159] on input "False" at bounding box center [348, 159] width 5 height 4
radio input "true"
click at [292, 201] on input "True" at bounding box center [294, 202] width 5 height 4
radio input "true"
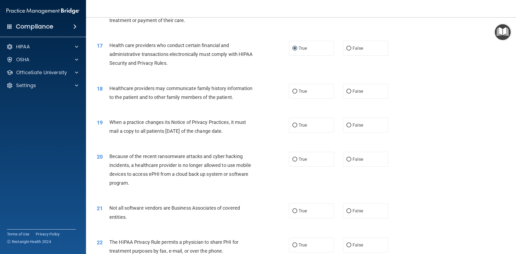
scroll to position [654, 0]
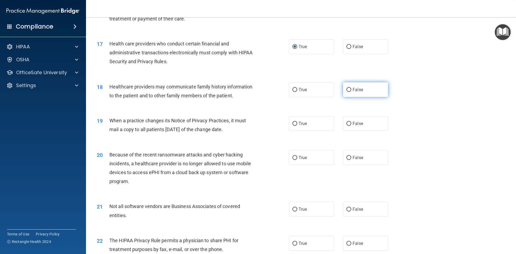
click at [348, 91] on input "False" at bounding box center [348, 90] width 5 height 4
radio input "true"
click at [293, 124] on input "True" at bounding box center [294, 124] width 5 height 4
radio input "true"
click at [347, 124] on input "False" at bounding box center [348, 124] width 5 height 4
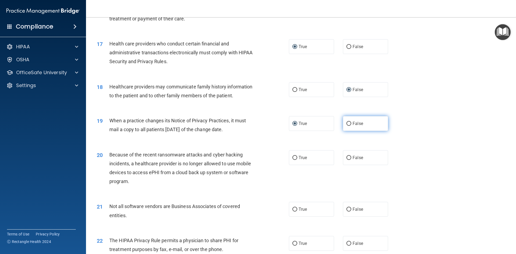
radio input "true"
radio input "false"
click at [292, 157] on input "True" at bounding box center [294, 158] width 5 height 4
radio input "true"
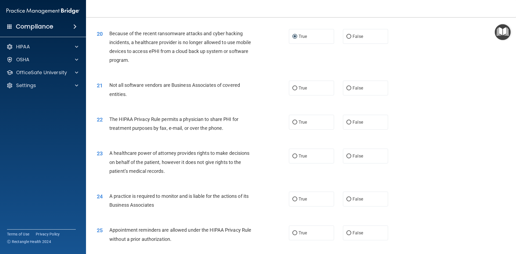
scroll to position [785, 0]
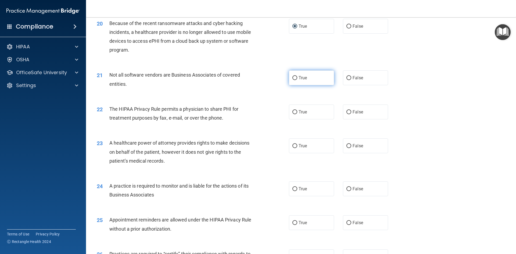
click at [293, 78] on input "True" at bounding box center [294, 78] width 5 height 4
radio input "true"
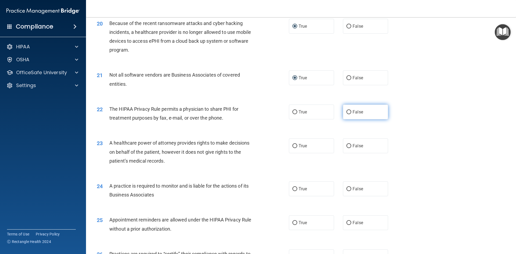
click at [348, 114] on input "False" at bounding box center [348, 112] width 5 height 4
radio input "true"
click at [293, 147] on input "True" at bounding box center [294, 146] width 5 height 4
radio input "true"
click at [292, 188] on input "True" at bounding box center [294, 189] width 5 height 4
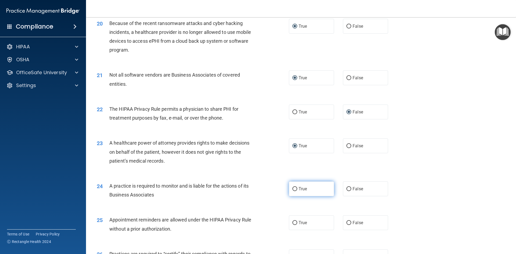
radio input "true"
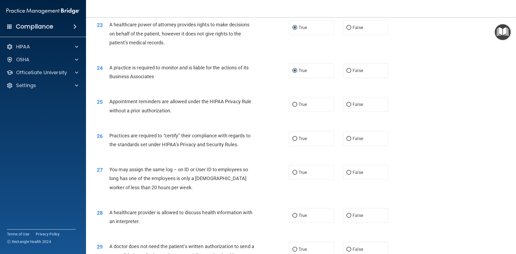
scroll to position [941, 0]
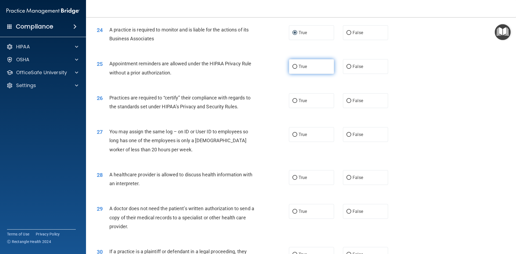
click at [293, 65] on input "True" at bounding box center [294, 67] width 5 height 4
radio input "true"
click at [293, 99] on input "True" at bounding box center [294, 101] width 5 height 4
radio input "true"
click at [346, 135] on input "False" at bounding box center [348, 135] width 5 height 4
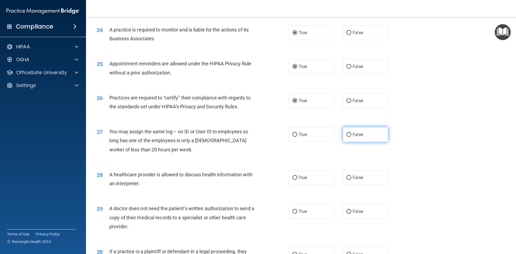
radio input "true"
click at [347, 176] on input "False" at bounding box center [348, 178] width 5 height 4
radio input "true"
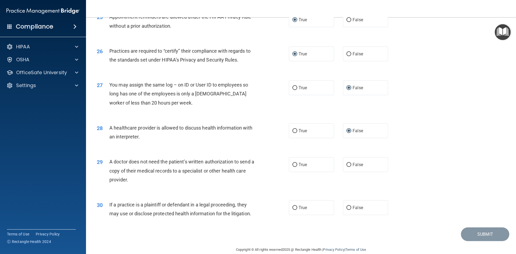
scroll to position [990, 0]
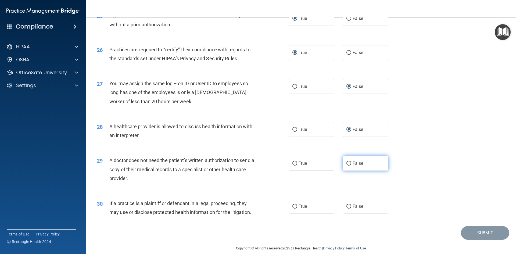
click at [347, 164] on input "False" at bounding box center [348, 163] width 5 height 4
radio input "true"
click at [294, 130] on input "True" at bounding box center [294, 130] width 5 height 4
radio input "true"
radio input "false"
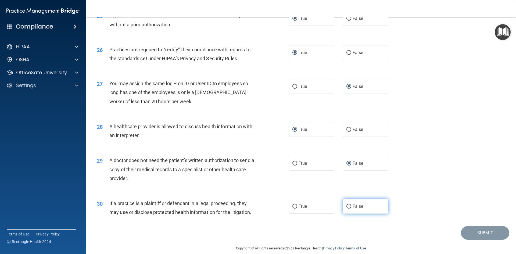
click at [347, 206] on input "False" at bounding box center [348, 206] width 5 height 4
radio input "true"
click at [472, 234] on button "Submit" at bounding box center [485, 233] width 48 height 14
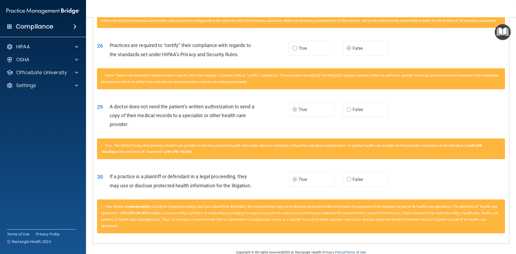
scroll to position [1125, 0]
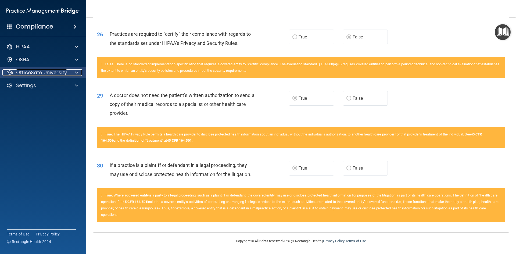
click at [36, 75] on p "OfficeSafe University" at bounding box center [41, 72] width 51 height 6
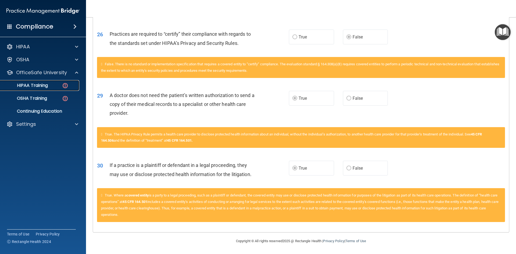
click at [19, 85] on p "HIPAA Training" at bounding box center [25, 85] width 44 height 5
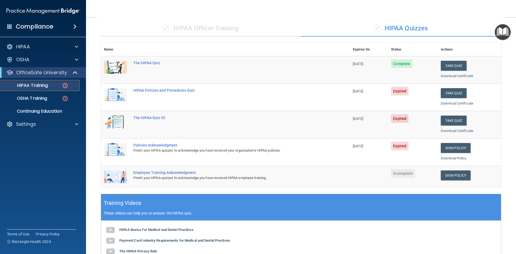
scroll to position [33, 0]
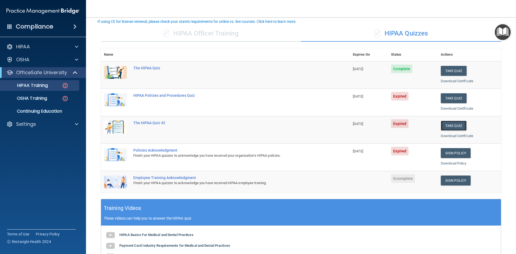
click at [447, 124] on button "Take Quiz" at bounding box center [454, 126] width 26 height 10
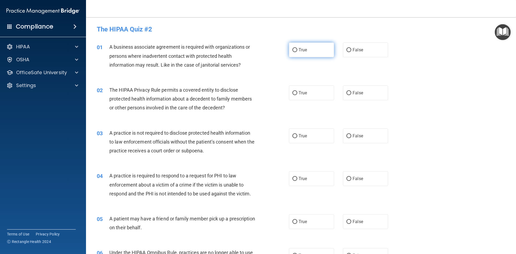
click at [293, 52] on input "True" at bounding box center [294, 50] width 5 height 4
radio input "true"
click at [294, 92] on input "True" at bounding box center [294, 93] width 5 height 4
radio input "true"
click at [292, 135] on input "True" at bounding box center [294, 136] width 5 height 4
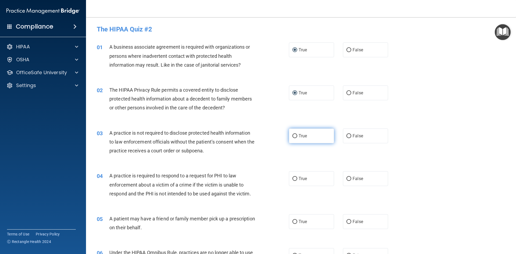
radio input "true"
click at [293, 179] on input "True" at bounding box center [294, 179] width 5 height 4
radio input "true"
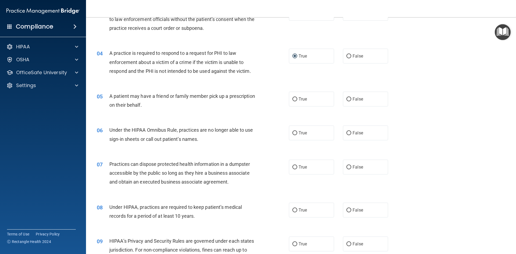
scroll to position [131, 0]
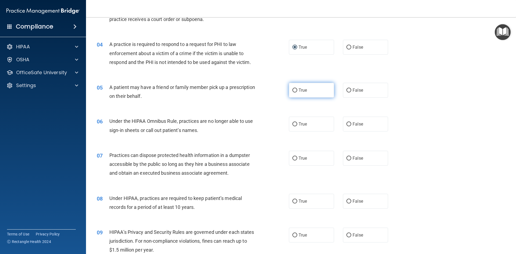
click at [294, 91] on input "True" at bounding box center [294, 90] width 5 height 4
radio input "true"
click at [346, 126] on input "False" at bounding box center [348, 124] width 5 height 4
radio input "true"
click at [348, 159] on input "False" at bounding box center [348, 158] width 5 height 4
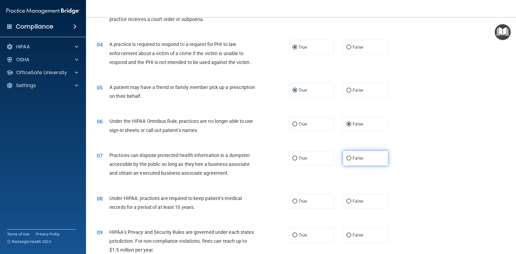
radio input "true"
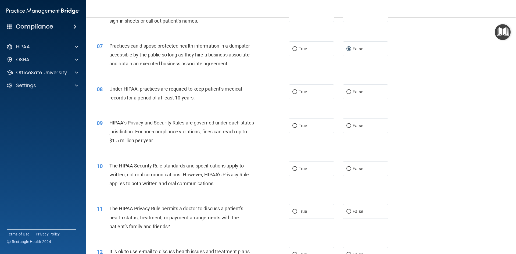
scroll to position [242, 0]
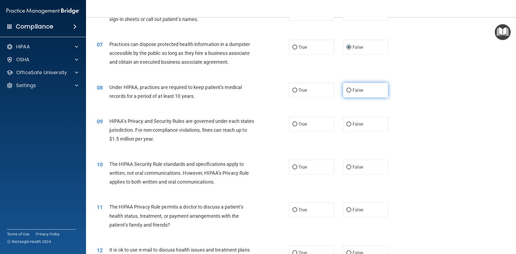
click at [348, 89] on input "False" at bounding box center [348, 90] width 5 height 4
radio input "true"
click at [347, 123] on input "False" at bounding box center [348, 124] width 5 height 4
radio input "true"
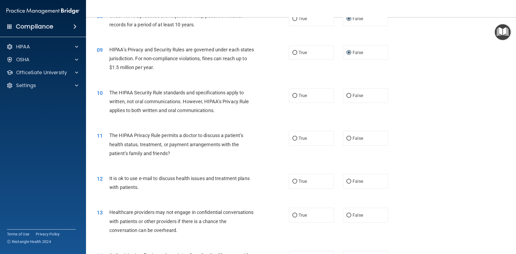
scroll to position [324, 0]
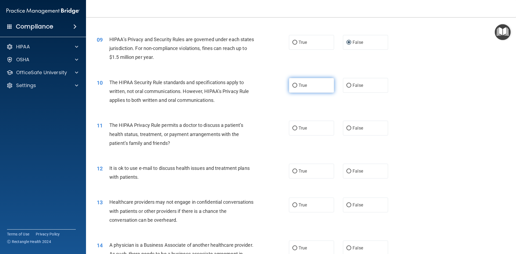
click at [293, 85] on input "True" at bounding box center [294, 86] width 5 height 4
radio input "true"
click at [293, 128] on input "True" at bounding box center [294, 128] width 5 height 4
radio input "true"
click at [294, 171] on input "True" at bounding box center [294, 171] width 5 height 4
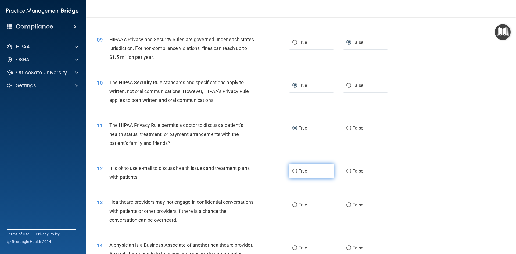
radio input "true"
click at [346, 204] on input "False" at bounding box center [348, 205] width 5 height 4
radio input "true"
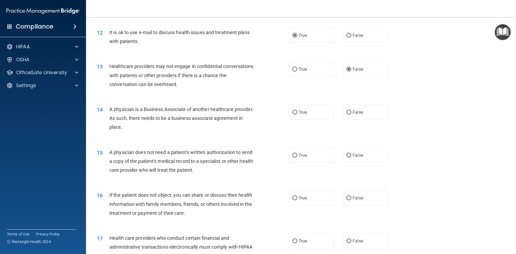
scroll to position [476, 0]
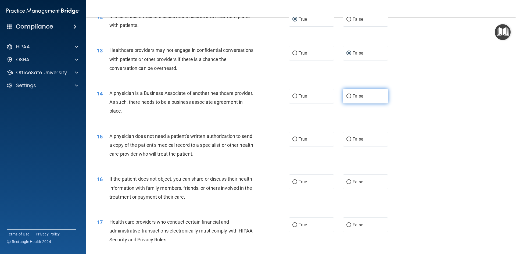
click at [346, 96] on input "False" at bounding box center [348, 96] width 5 height 4
radio input "true"
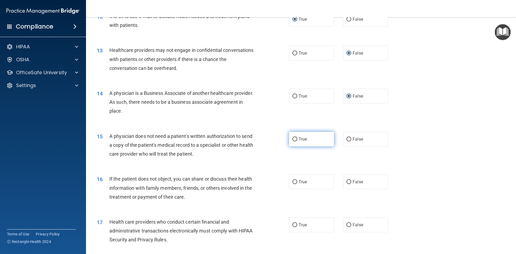
click at [294, 139] on input "True" at bounding box center [294, 139] width 5 height 4
radio input "true"
click at [293, 182] on input "True" at bounding box center [294, 182] width 5 height 4
radio input "true"
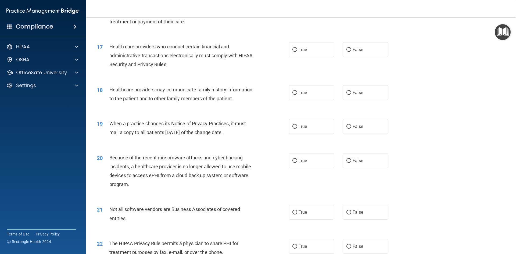
scroll to position [652, 0]
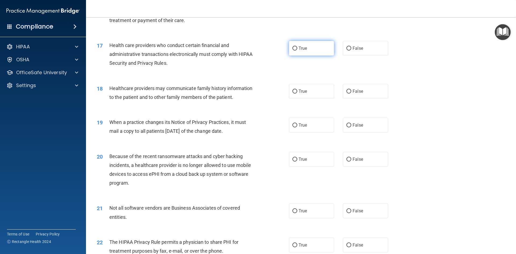
click at [293, 49] on input "True" at bounding box center [294, 48] width 5 height 4
radio input "true"
click at [347, 92] on input "False" at bounding box center [348, 91] width 5 height 4
radio input "true"
click at [292, 126] on input "True" at bounding box center [294, 125] width 5 height 4
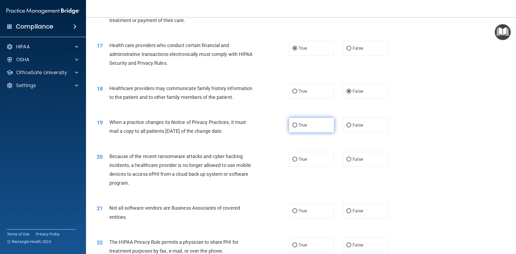
radio input "true"
click at [348, 161] on input "False" at bounding box center [348, 159] width 5 height 4
radio input "true"
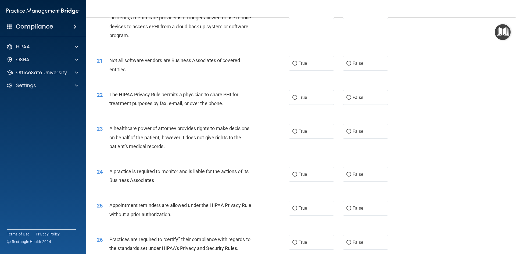
scroll to position [801, 0]
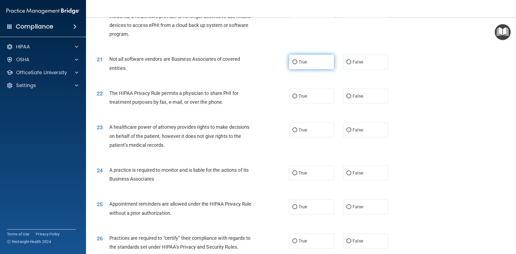
click at [293, 61] on input "True" at bounding box center [294, 62] width 5 height 4
radio input "true"
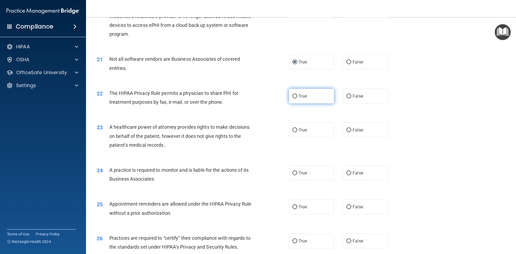
click at [293, 95] on input "True" at bounding box center [294, 96] width 5 height 4
radio input "true"
click at [346, 129] on input "False" at bounding box center [348, 130] width 5 height 4
radio input "true"
click at [346, 172] on input "False" at bounding box center [348, 173] width 5 height 4
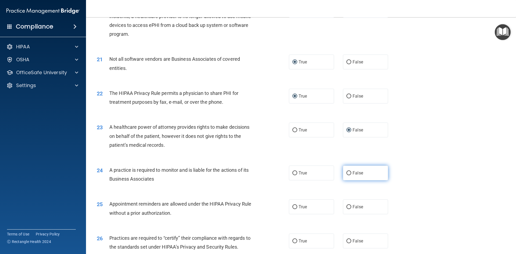
radio input "true"
click at [294, 207] on input "True" at bounding box center [294, 207] width 5 height 4
radio input "true"
click at [349, 242] on label "False" at bounding box center [365, 240] width 45 height 15
click at [349, 242] on input "False" at bounding box center [348, 241] width 5 height 4
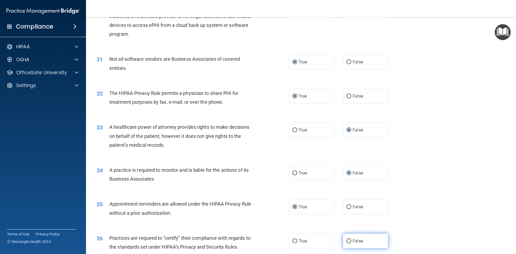
radio input "true"
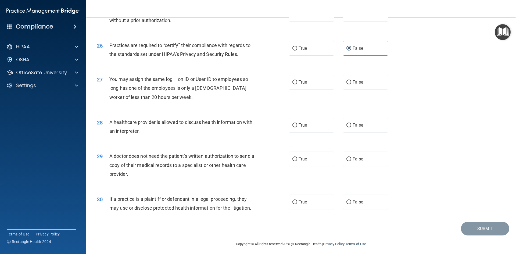
scroll to position [997, 0]
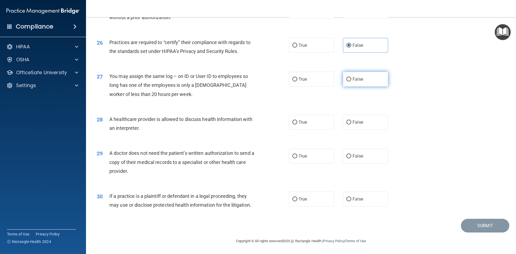
click at [347, 80] on input "False" at bounding box center [348, 79] width 5 height 4
radio input "true"
click at [293, 121] on input "True" at bounding box center [294, 122] width 5 height 4
radio input "true"
click at [294, 155] on input "True" at bounding box center [294, 156] width 5 height 4
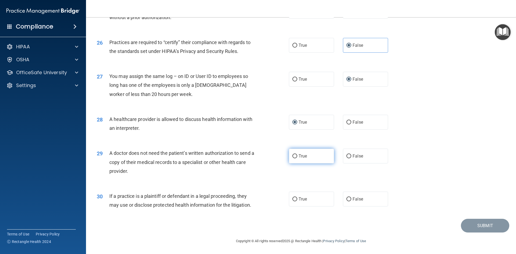
radio input "true"
click at [293, 198] on input "True" at bounding box center [294, 199] width 5 height 4
radio input "true"
click at [493, 224] on button "Submit" at bounding box center [485, 226] width 48 height 14
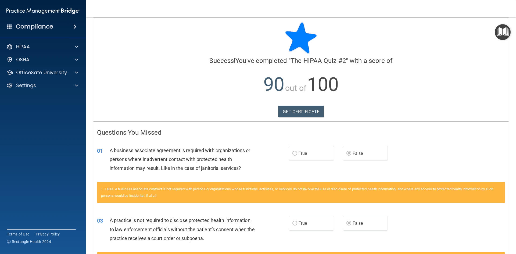
scroll to position [4, 0]
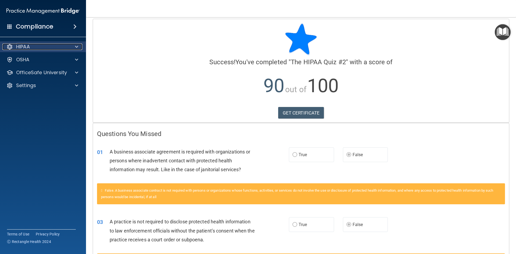
click at [18, 47] on p "HIPAA" at bounding box center [23, 47] width 14 height 6
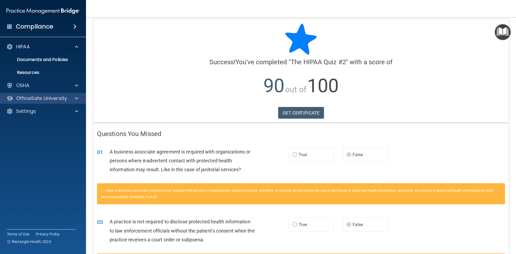
click at [13, 95] on div "OfficeSafe University" at bounding box center [43, 98] width 86 height 11
click at [74, 98] on div at bounding box center [75, 98] width 13 height 6
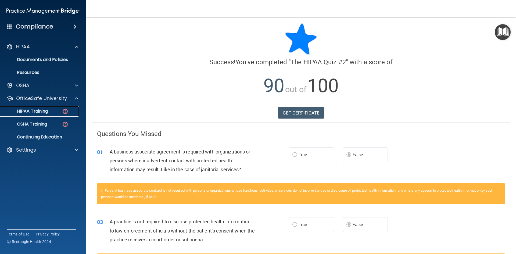
click at [31, 110] on p "HIPAA Training" at bounding box center [25, 111] width 44 height 5
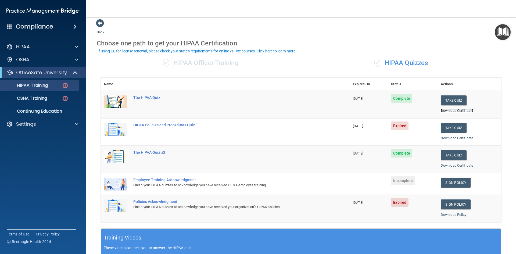
click at [441, 112] on link "Download Certificate" at bounding box center [457, 111] width 33 height 4
